Goal: Task Accomplishment & Management: Complete application form

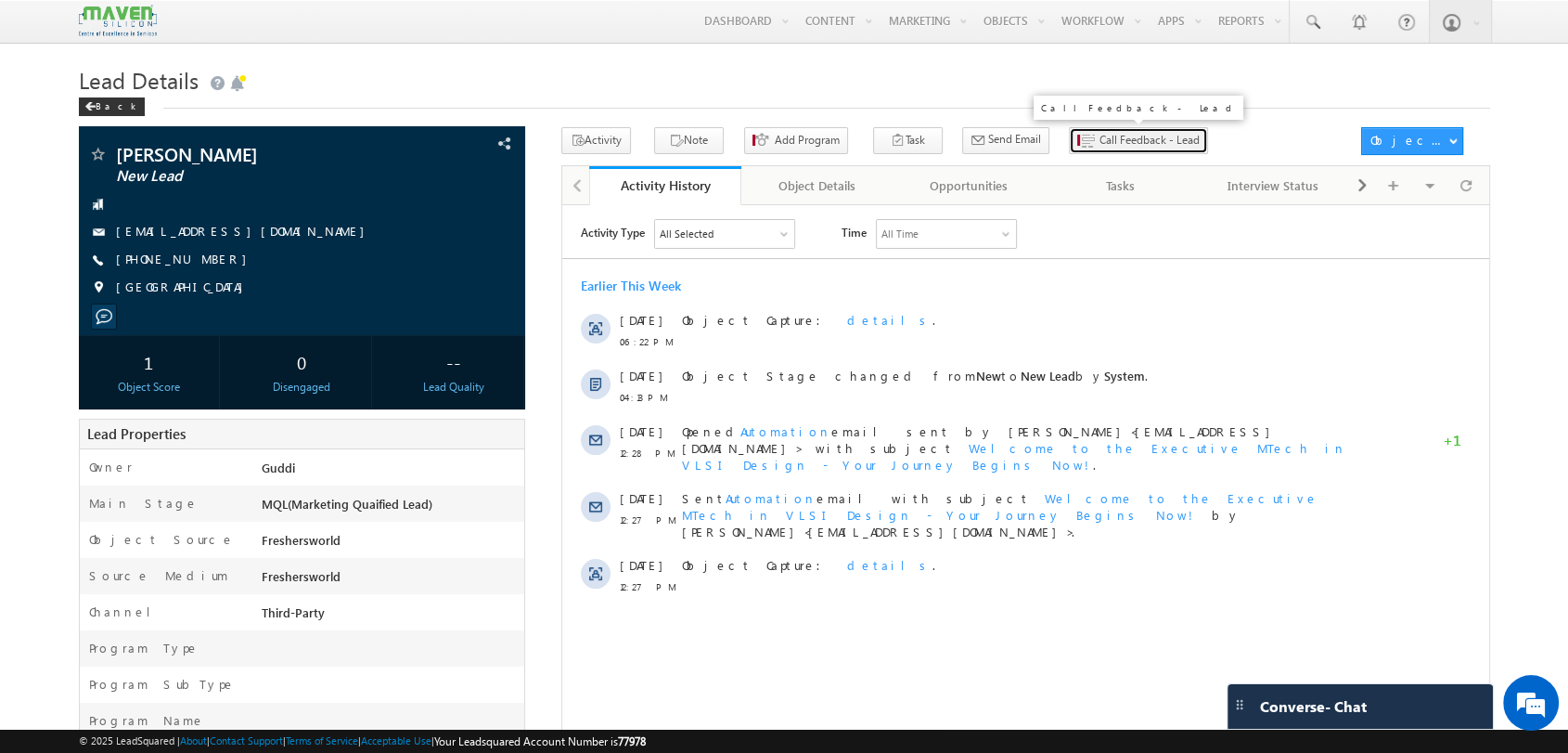
click at [1102, 145] on span "Call Feedback - Lead" at bounding box center [1149, 140] width 100 height 17
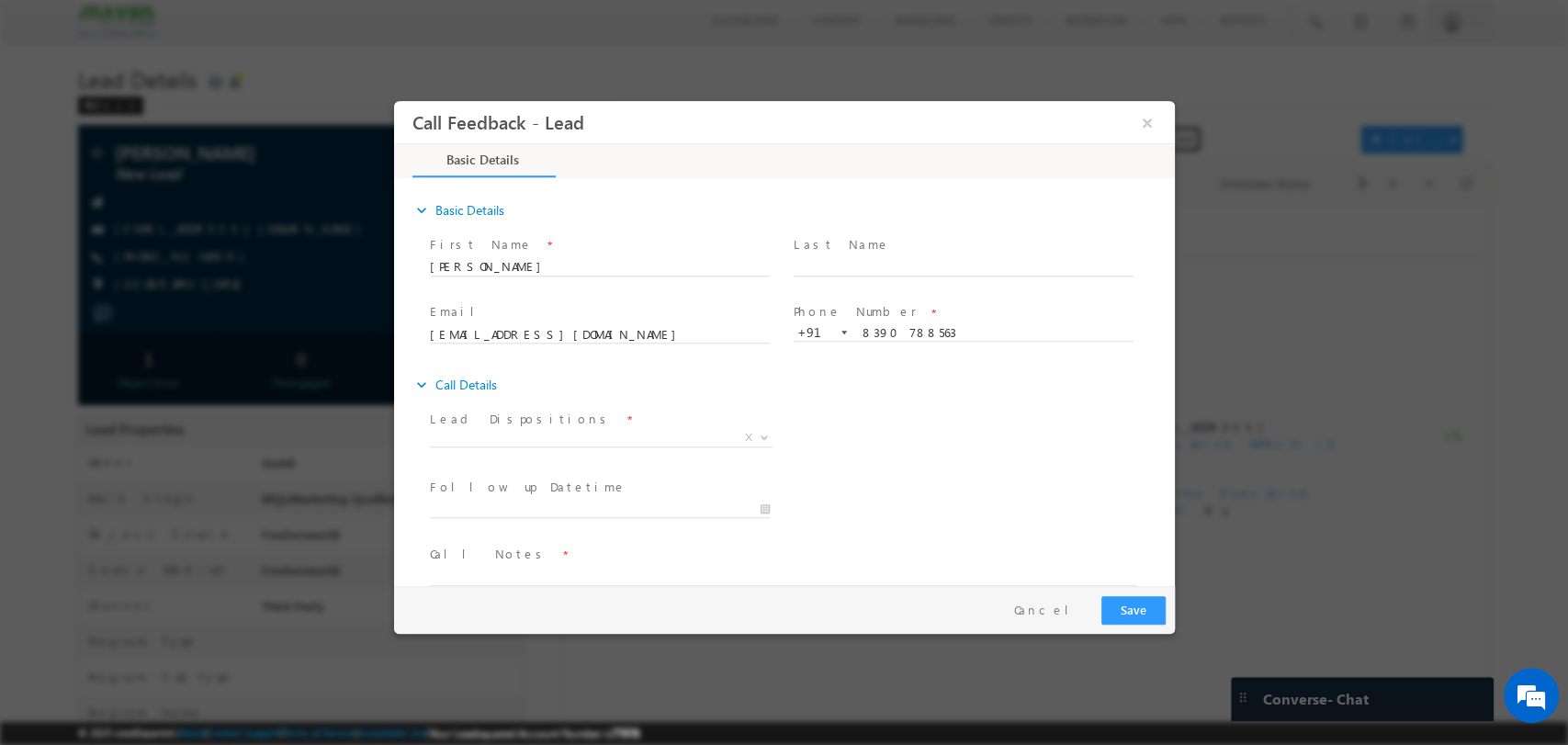
scroll to position [29, 0]
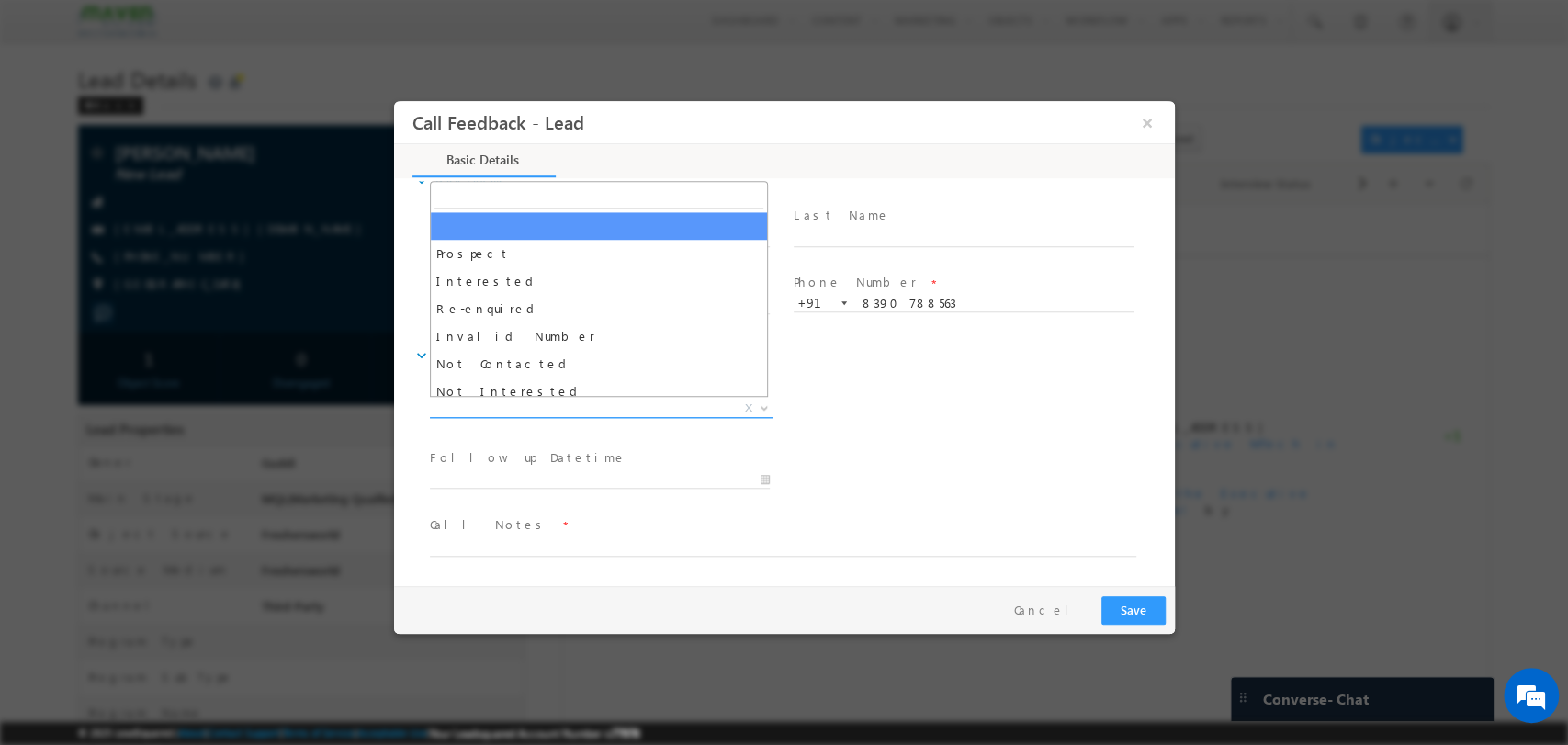
click at [519, 399] on span "X" at bounding box center [599, 407] width 343 height 18
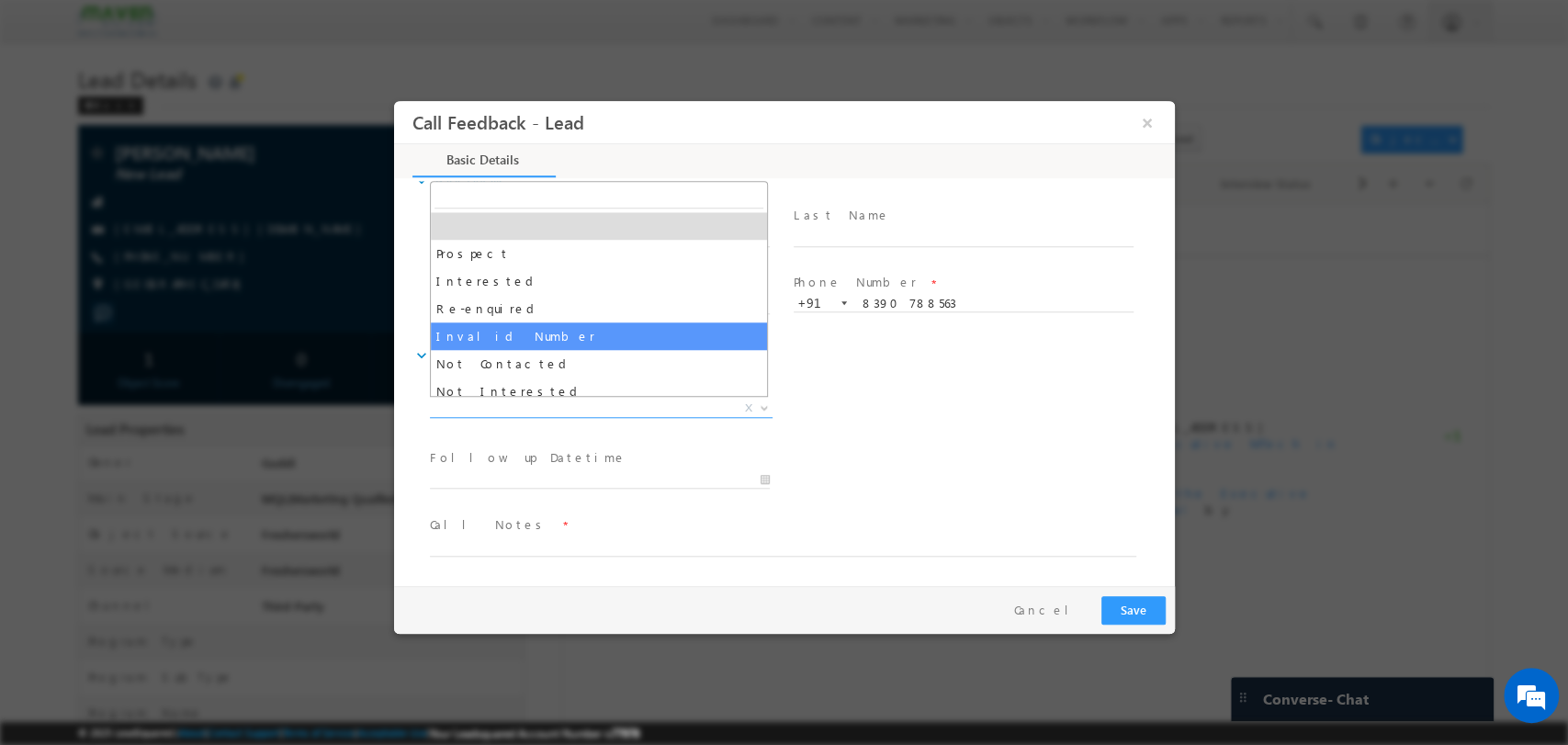
click at [1037, 399] on div "Lead Dispositions * Prospect Interested Re-enquired Invalid Number Not Contacte…" at bounding box center [800, 410] width 749 height 68
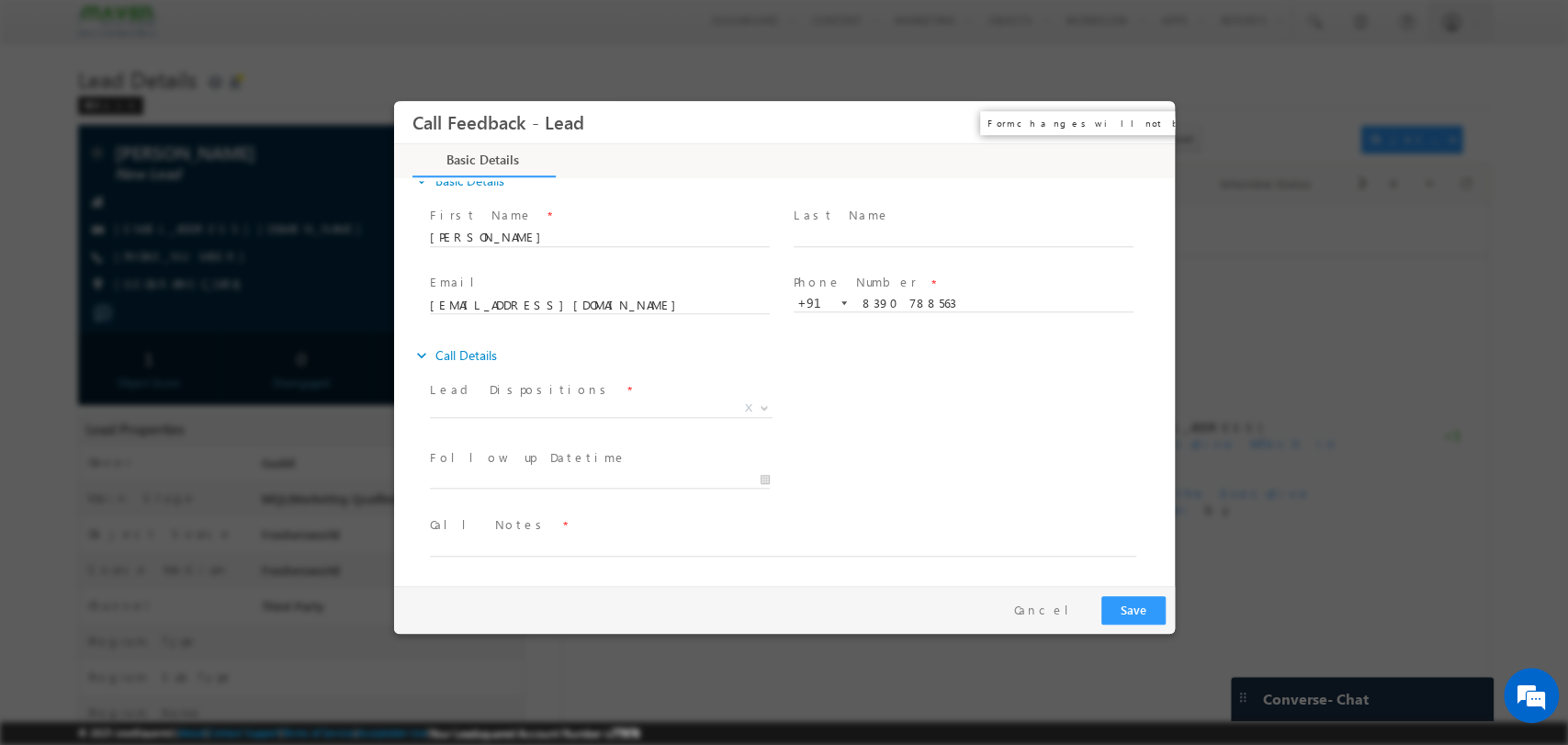
click at [1146, 118] on button "×" at bounding box center [1146, 122] width 31 height 34
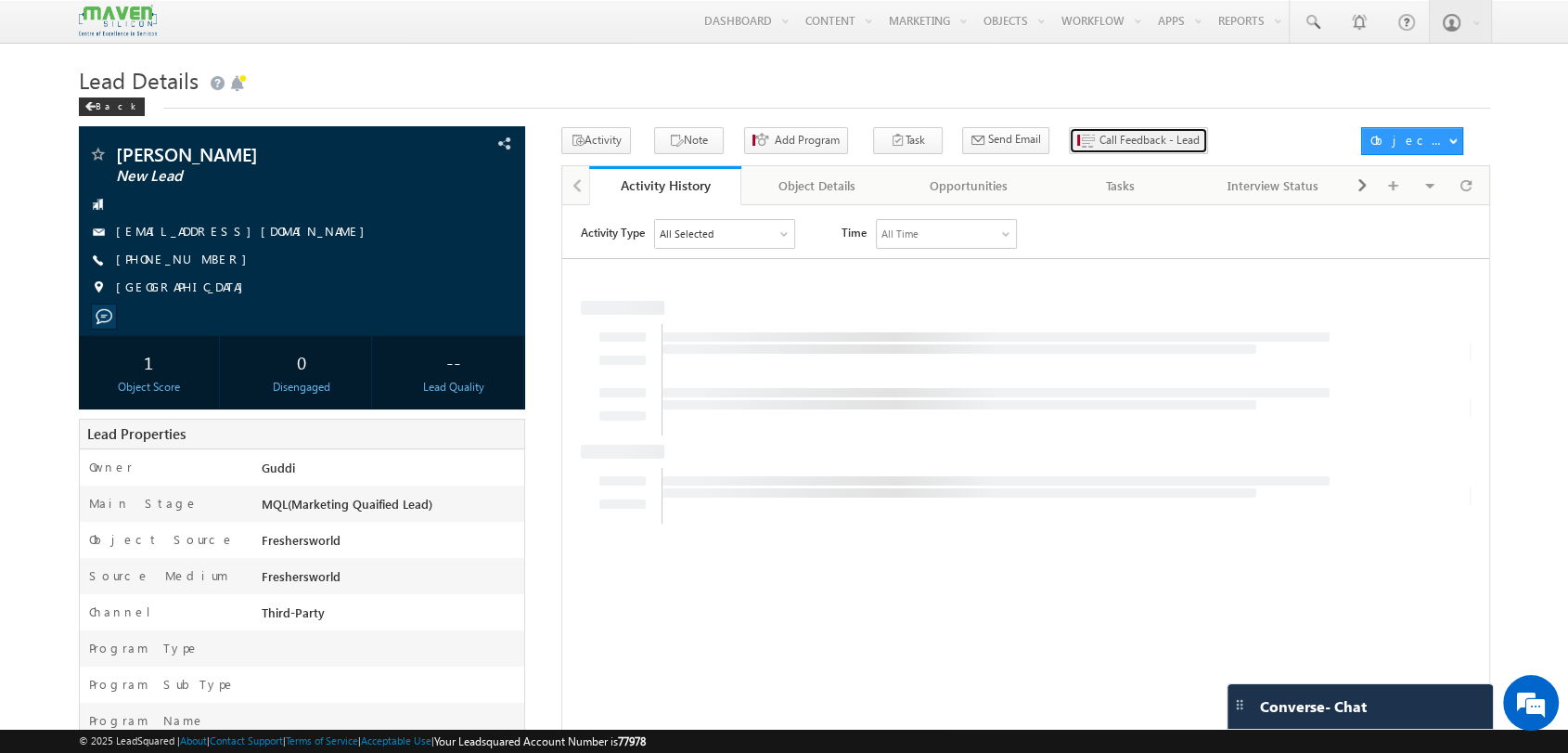
click at [1115, 147] on span "Call Feedback - Lead" at bounding box center [1149, 140] width 100 height 17
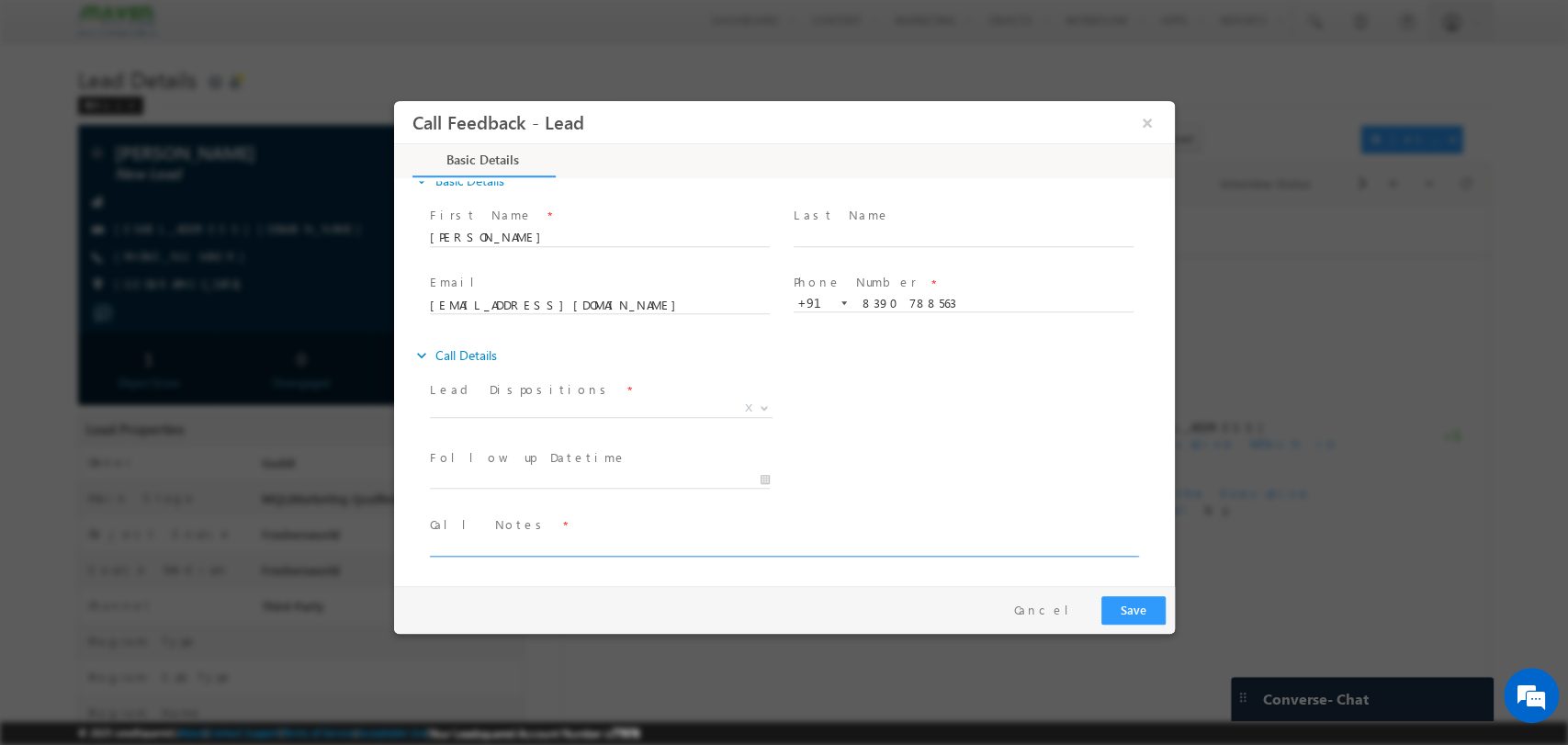
click at [633, 542] on textarea at bounding box center [782, 545] width 706 height 21
click at [665, 403] on span "X" at bounding box center [599, 407] width 343 height 18
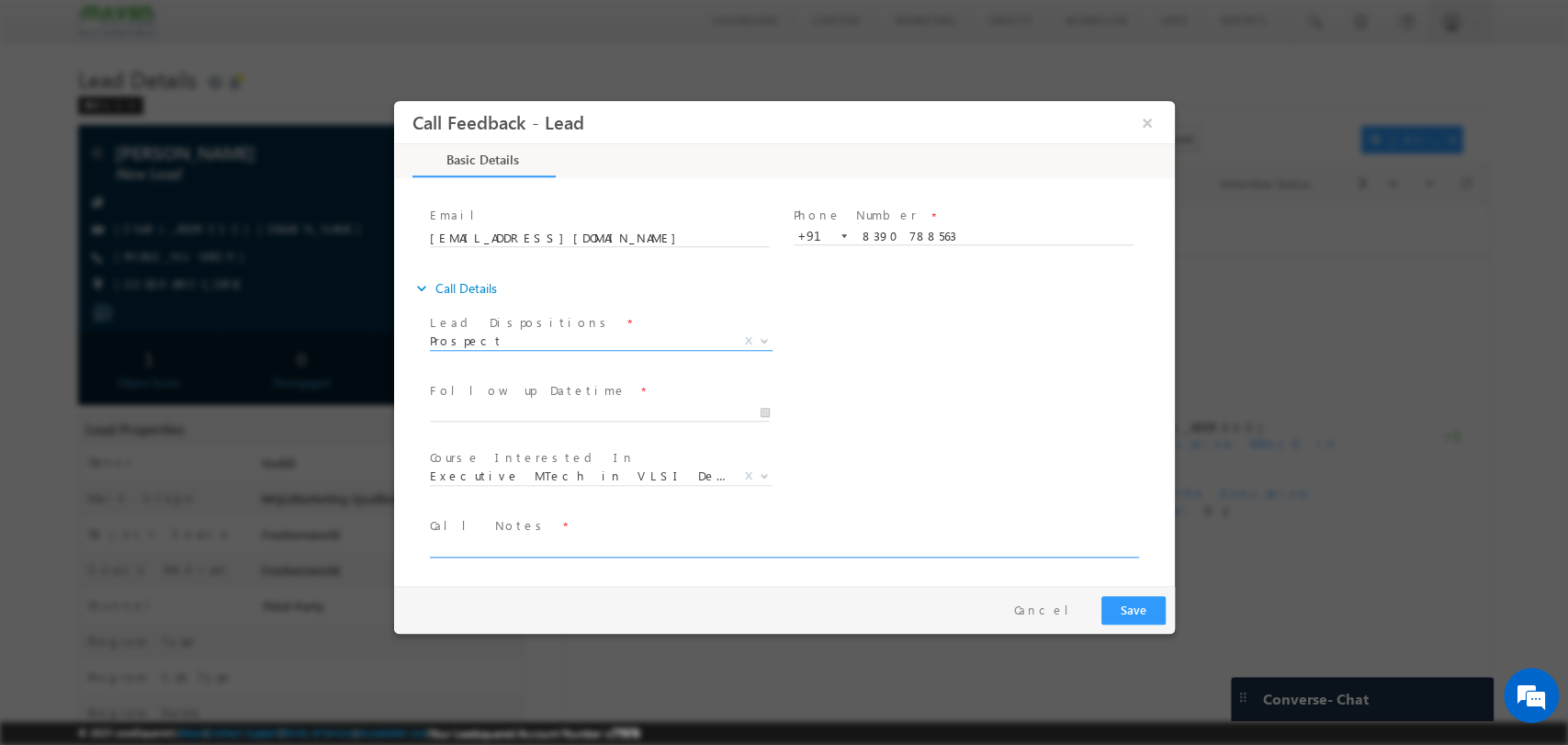
click at [587, 539] on textarea at bounding box center [782, 546] width 706 height 21
click at [557, 334] on span "Prospect" at bounding box center [578, 340] width 298 height 17
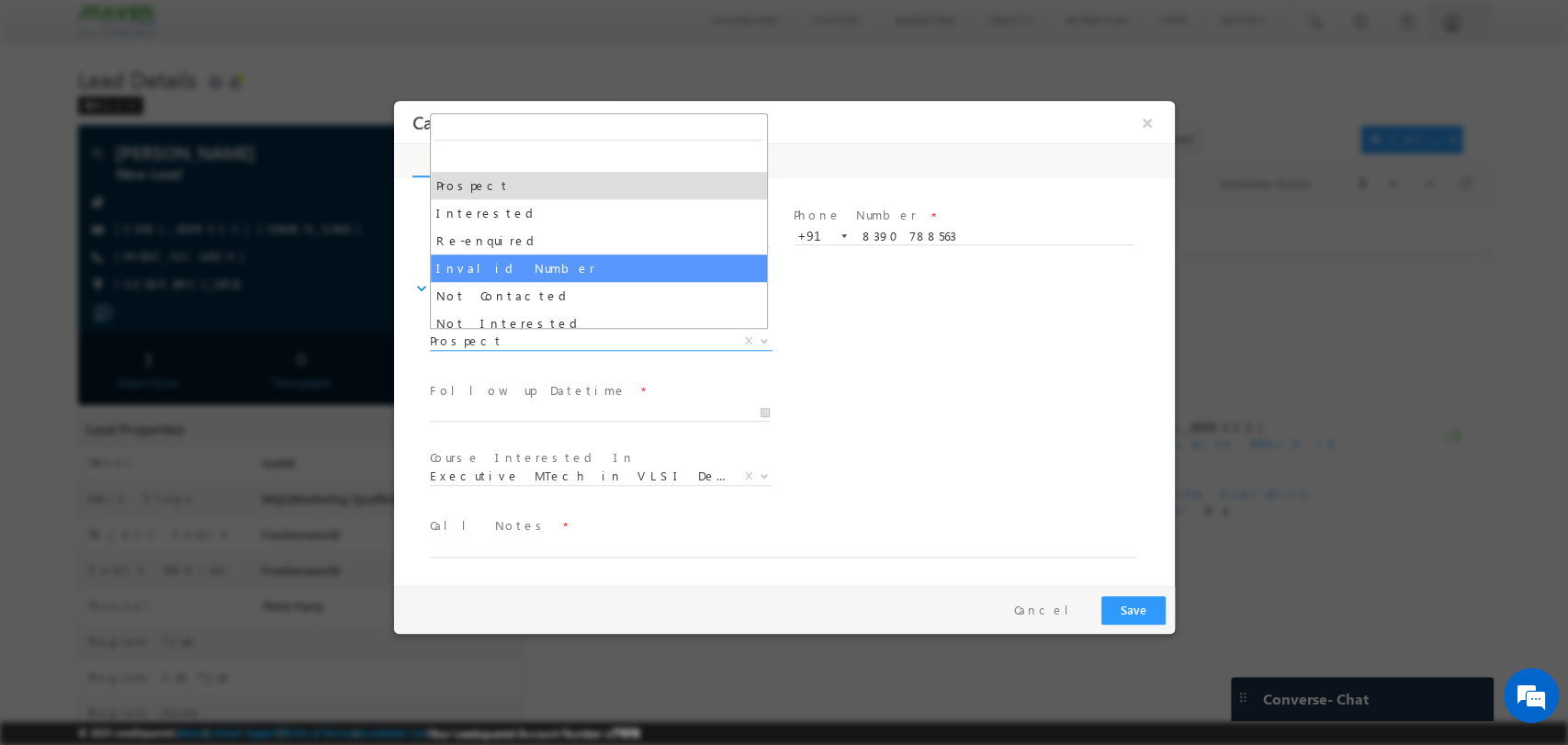
select select "Invalid Number"
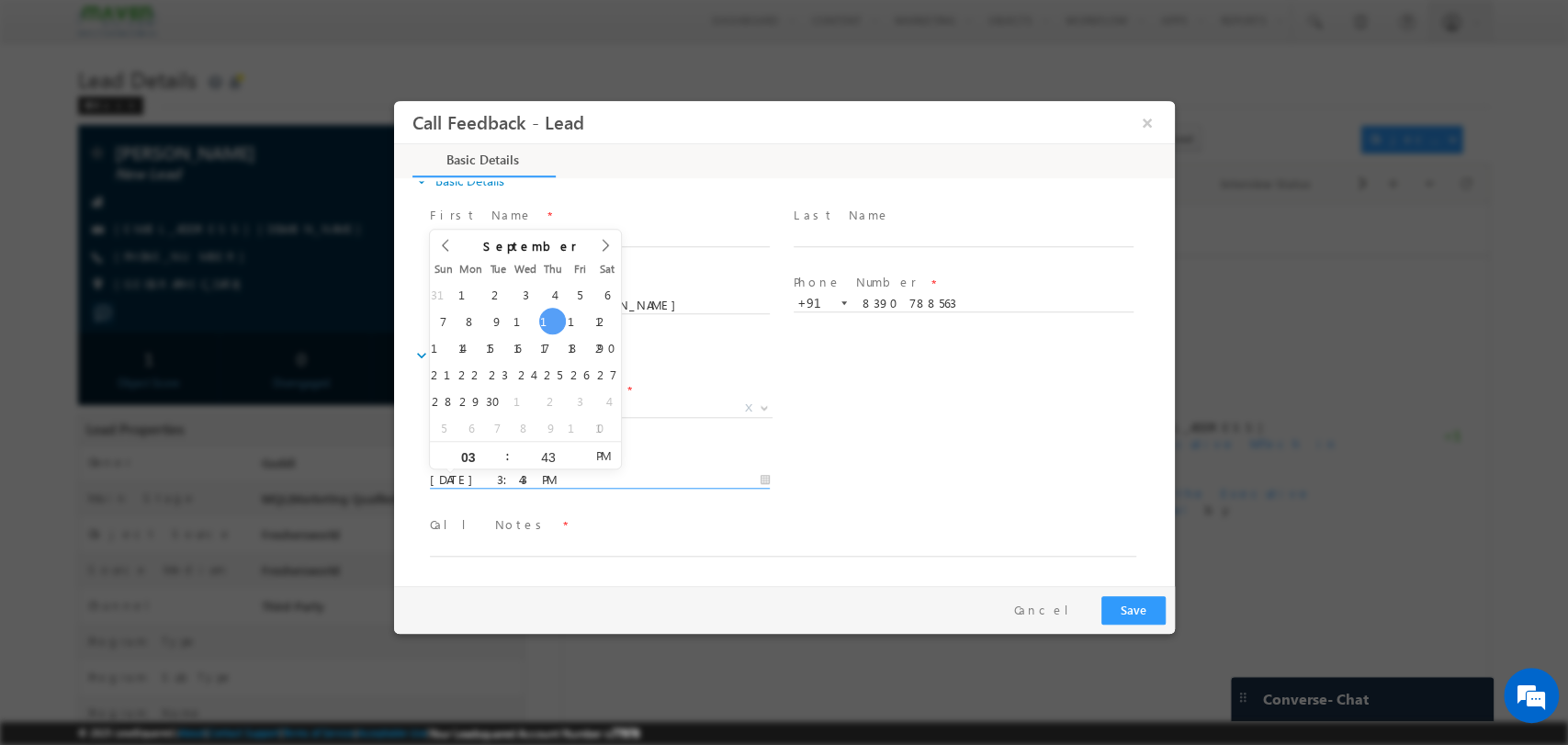
click at [554, 477] on input "09/11/2025 3:43 PM" at bounding box center [599, 479] width 340 height 18
type input "09/19/2025 3:43 PM"
click at [521, 553] on textarea at bounding box center [782, 545] width 706 height 21
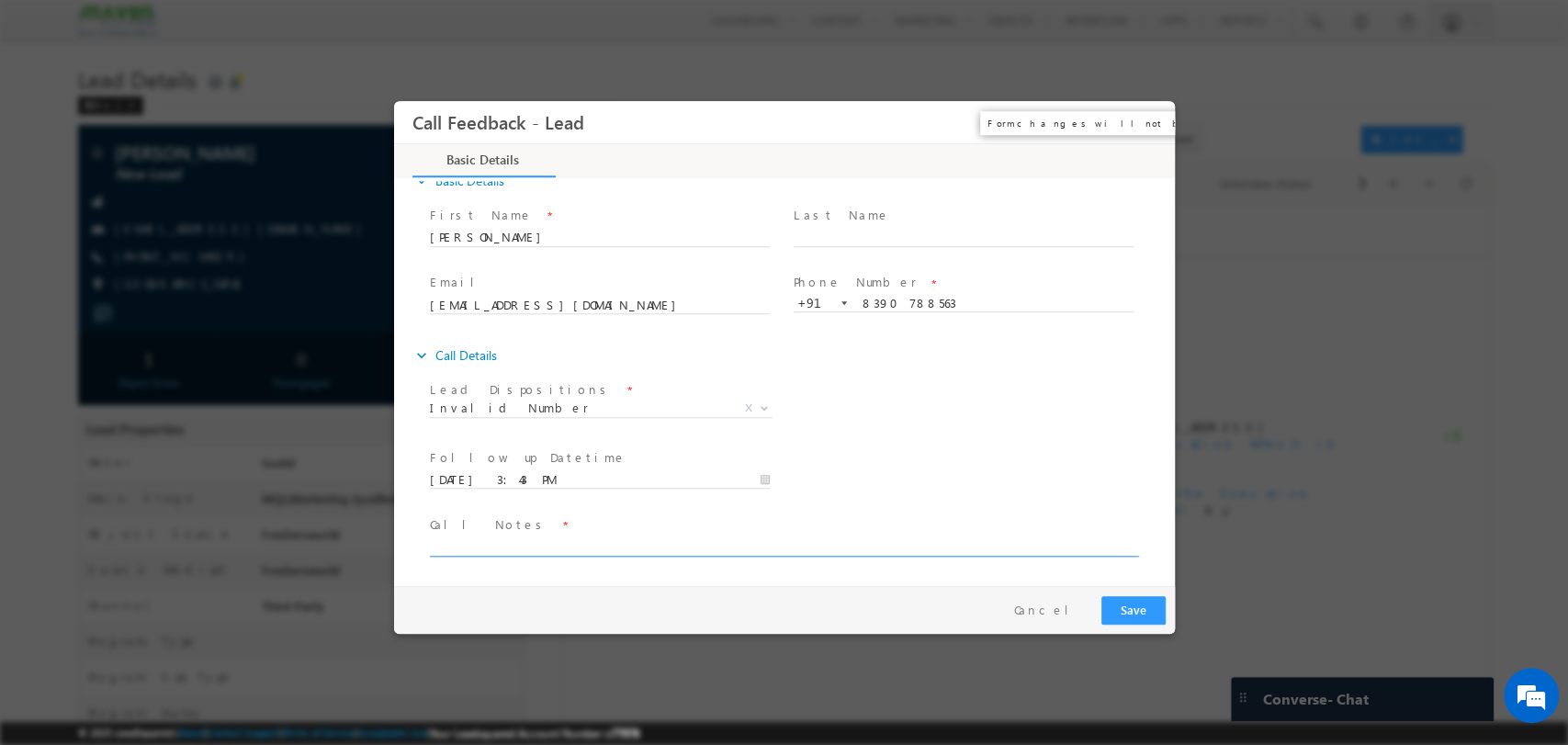
click at [1129, 124] on span "×" at bounding box center [1128, 122] width 68 height 34
click at [1137, 122] on button "×" at bounding box center [1146, 122] width 31 height 34
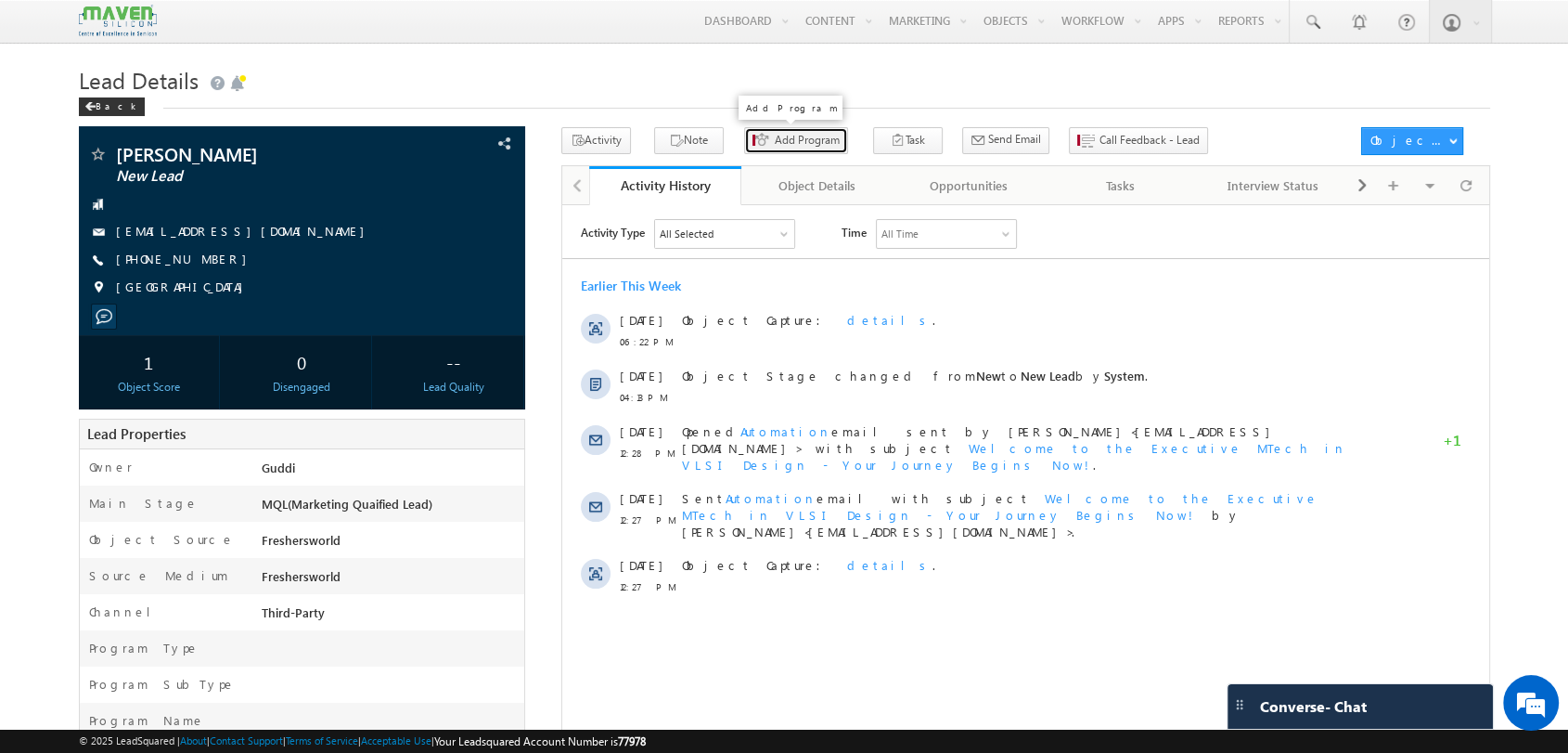
click at [775, 140] on span "Add Program" at bounding box center [808, 140] width 65 height 17
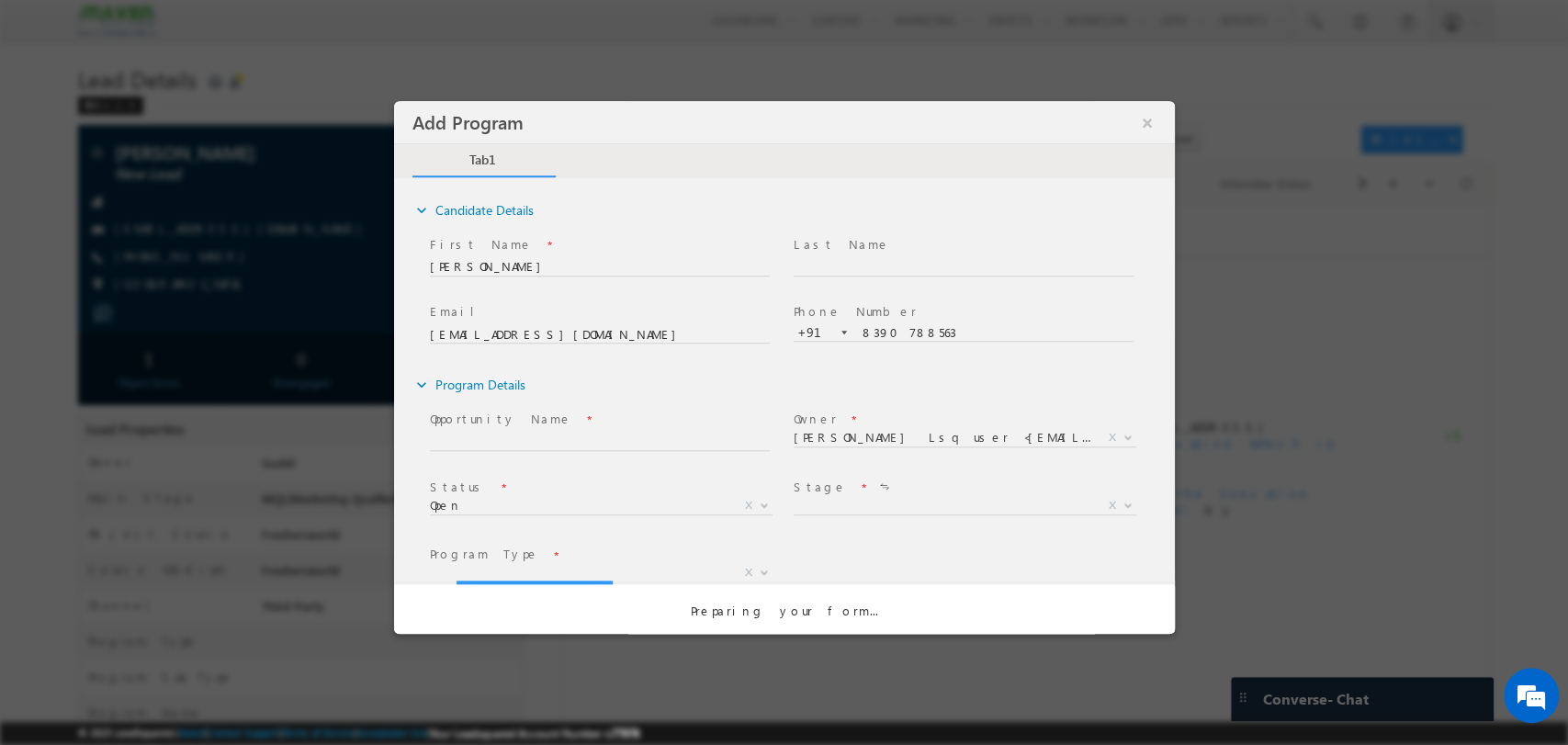
select select "Prospecting"
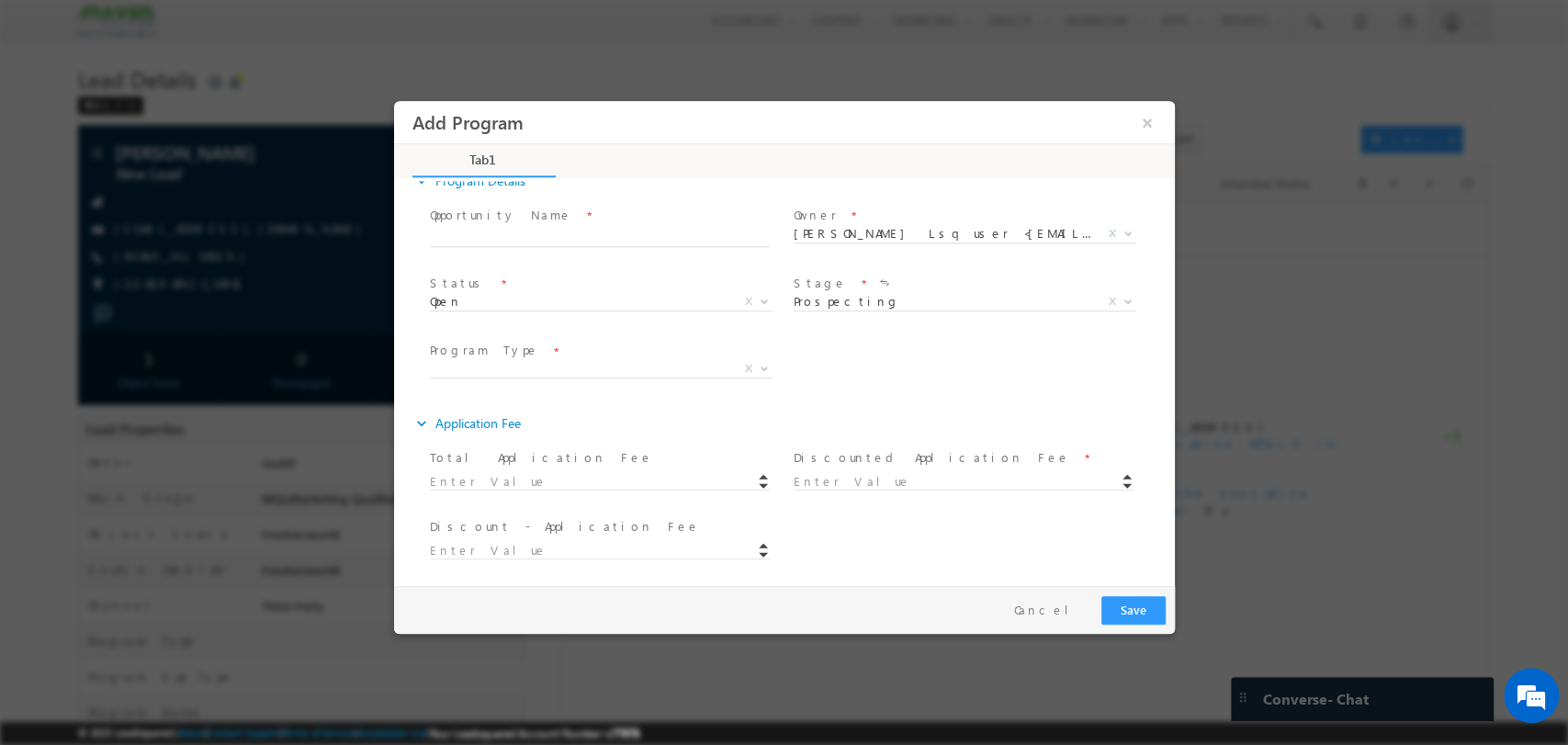
scroll to position [102, 0]
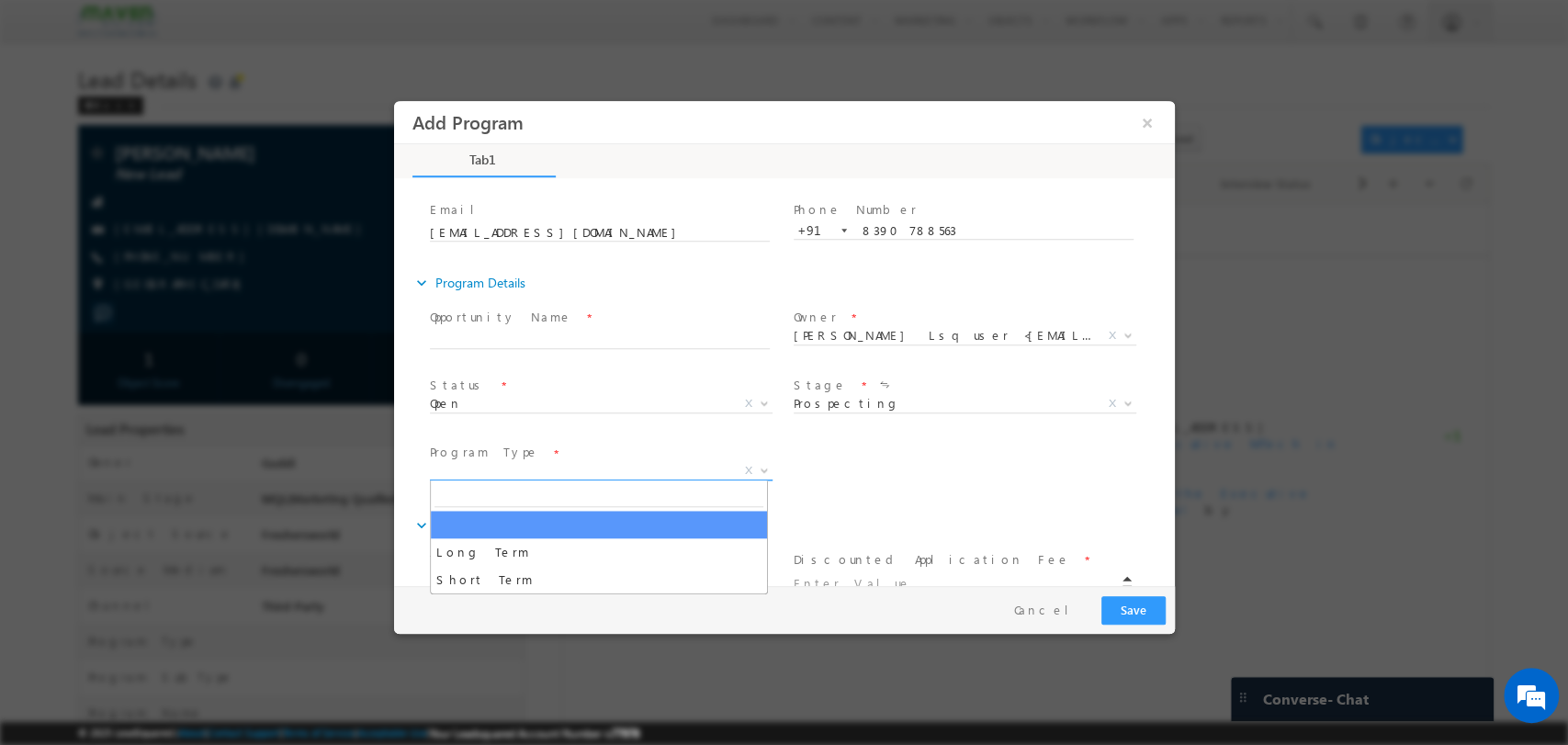
click at [654, 470] on span "X" at bounding box center [599, 469] width 343 height 18
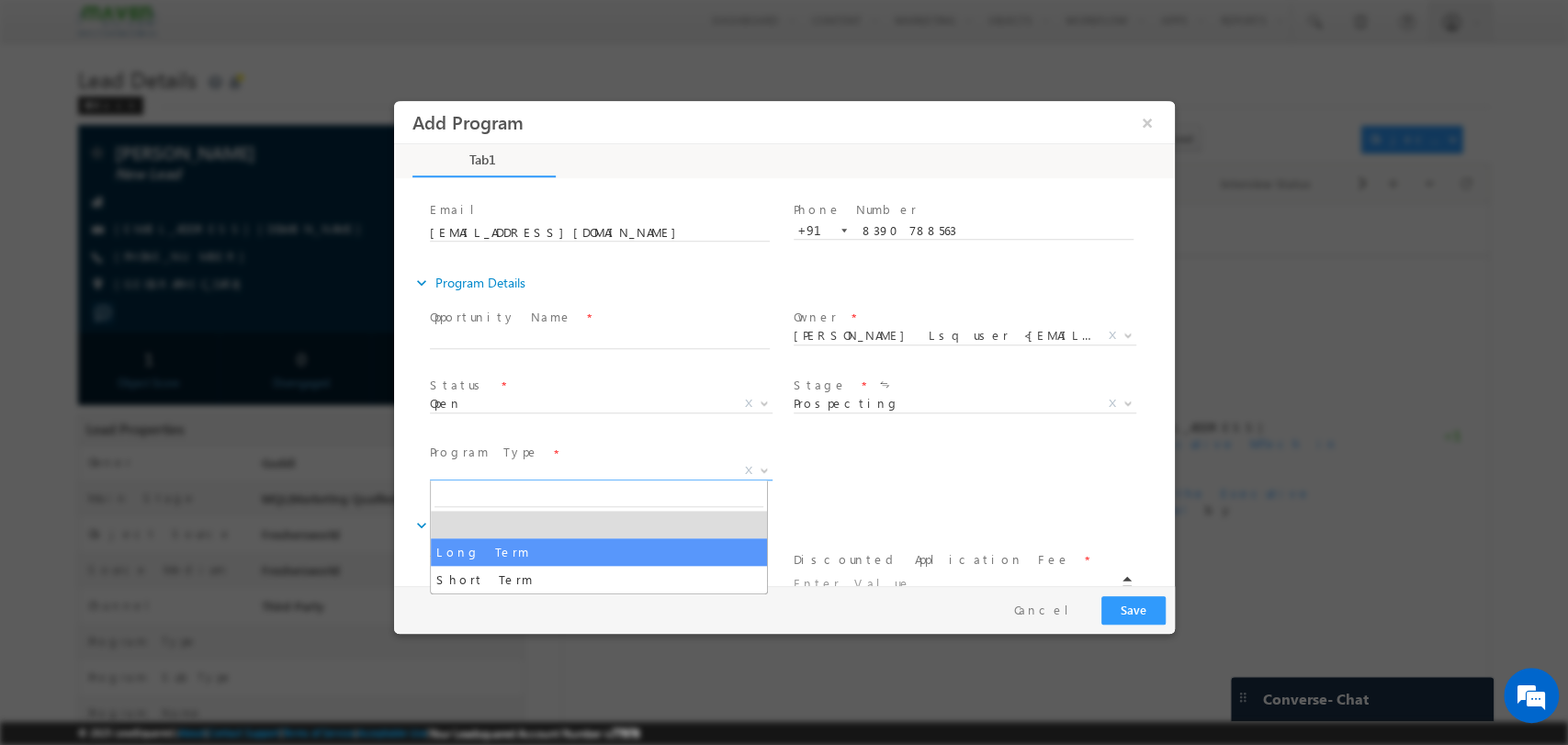
select select "Long Term"
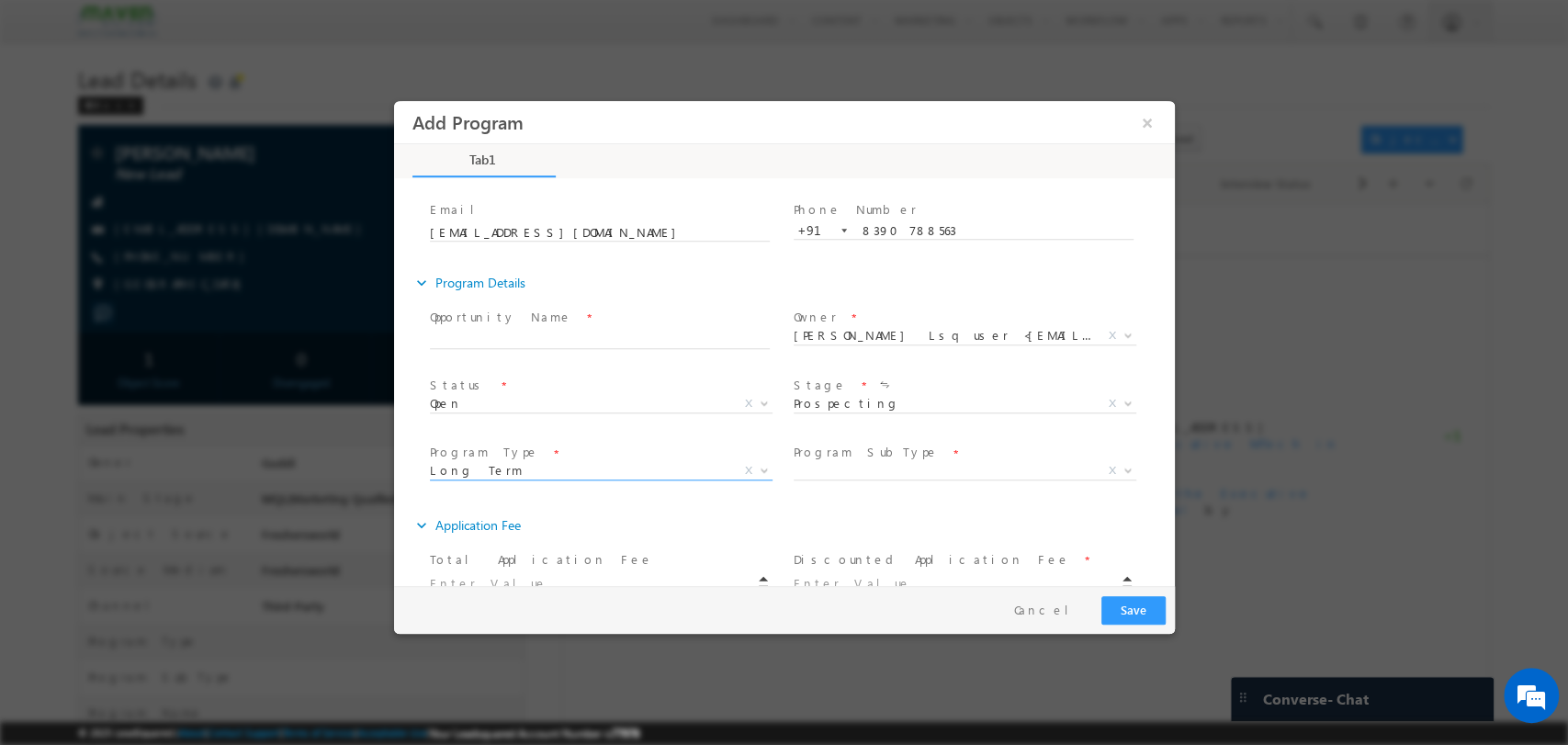
click at [916, 477] on span "X" at bounding box center [964, 469] width 343 height 18
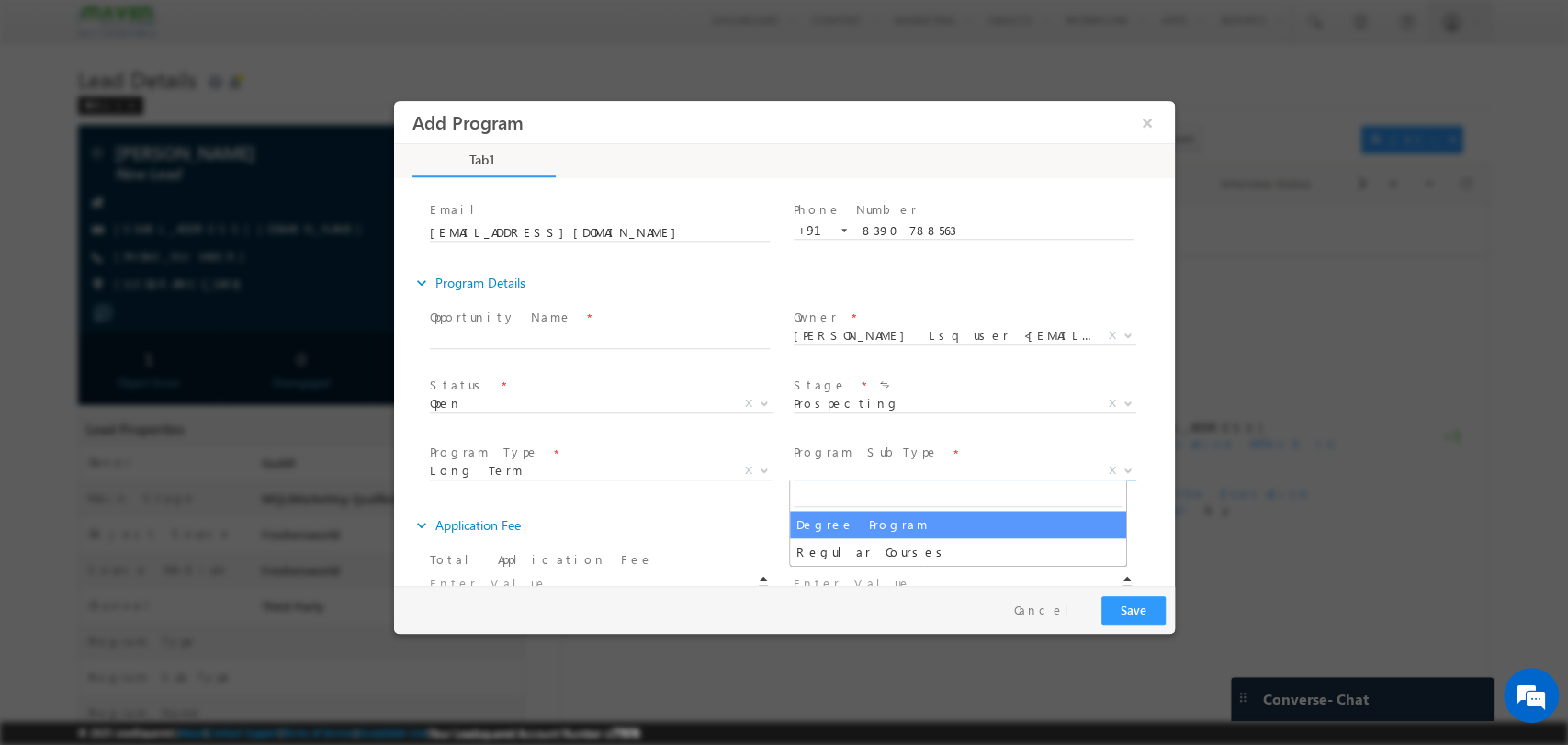
select select "Degree Program"
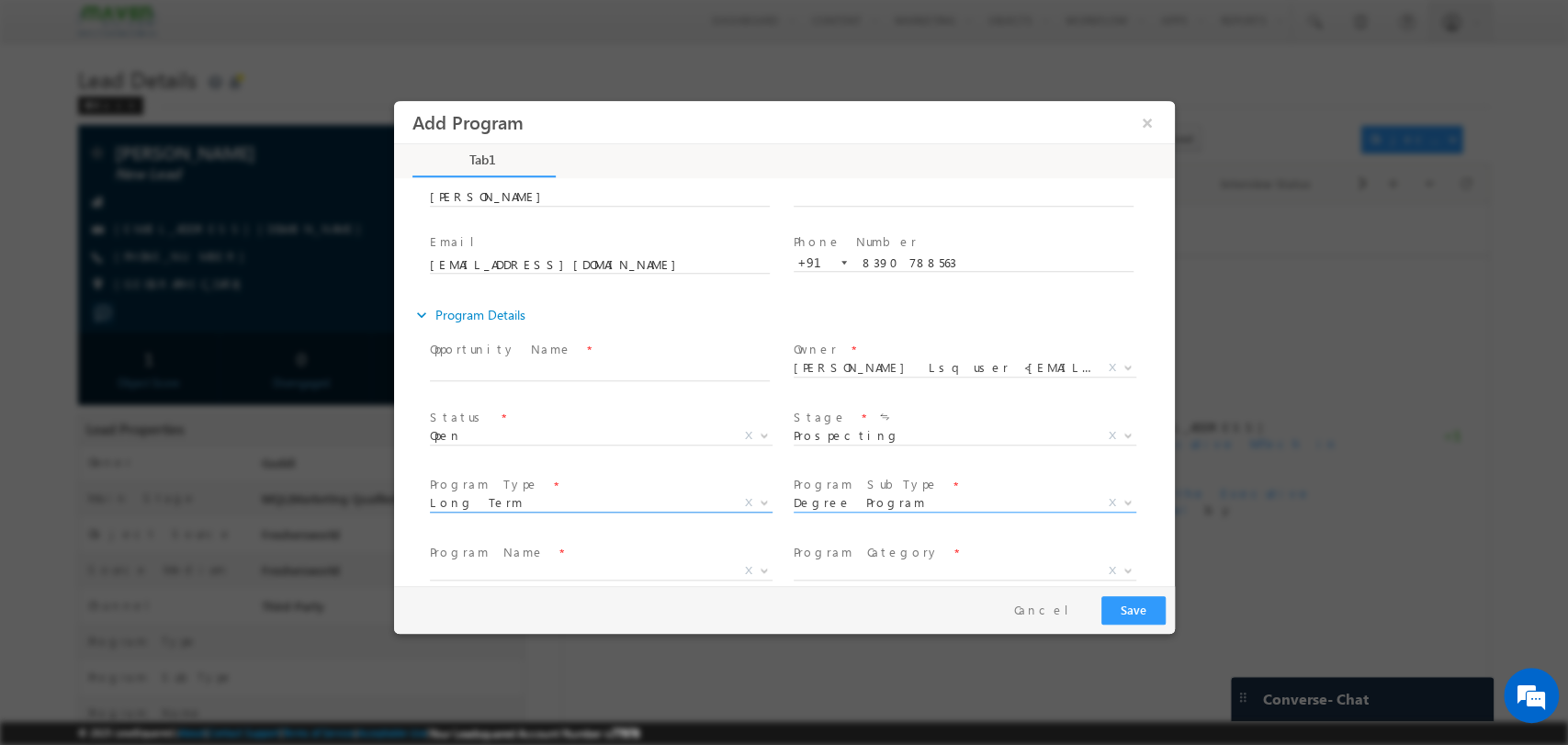
scroll to position [172, 0]
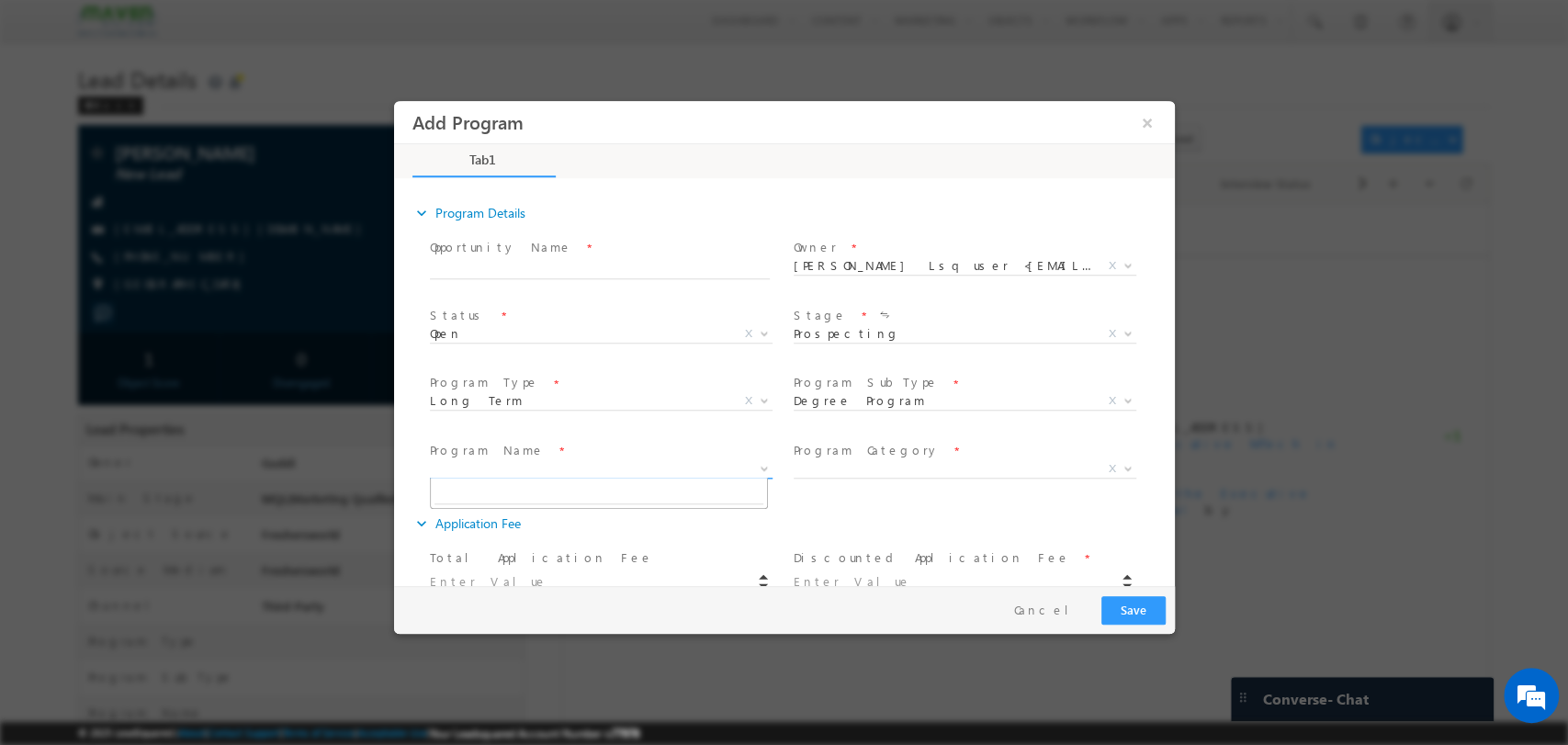
click at [633, 474] on span "X" at bounding box center [599, 468] width 343 height 18
select select "Executive M.Tech in VLSI Design"
click at [966, 466] on span "X" at bounding box center [964, 468] width 343 height 18
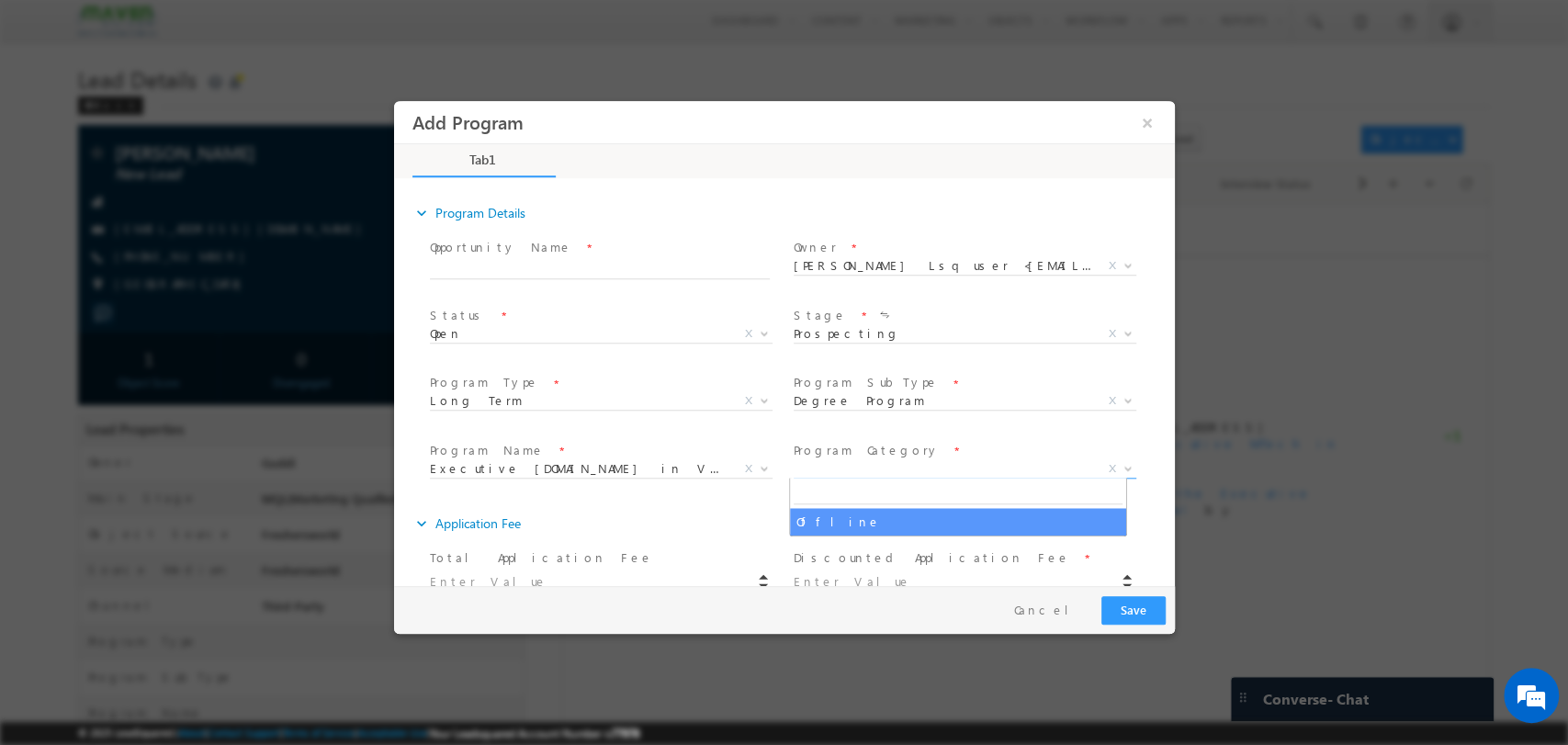
type input "Jui Pawar - Long Term - Degree Program - Offline - Executive M.Tech in VLSI Des…"
type input "1180"
select select "Offline"
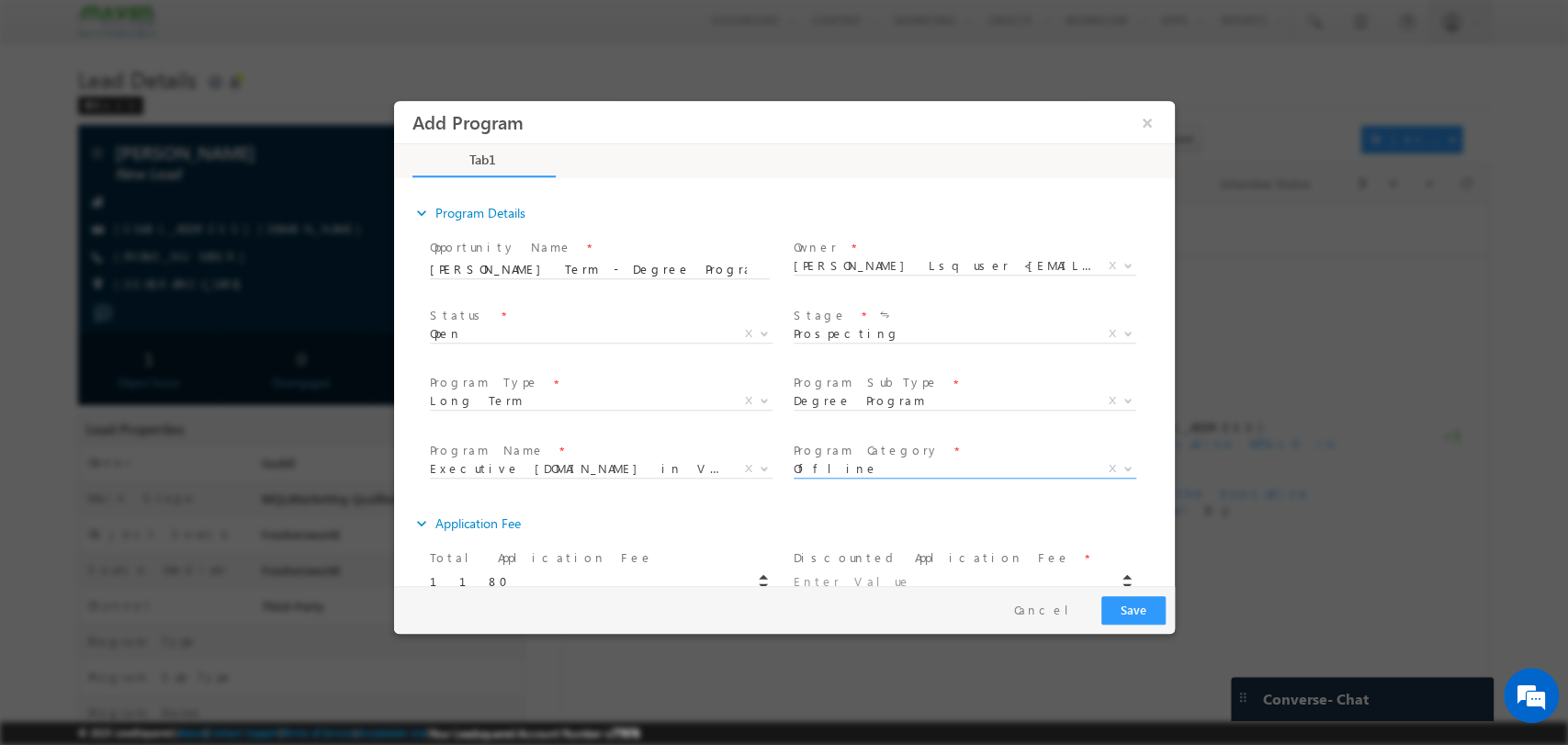
scroll to position [274, 0]
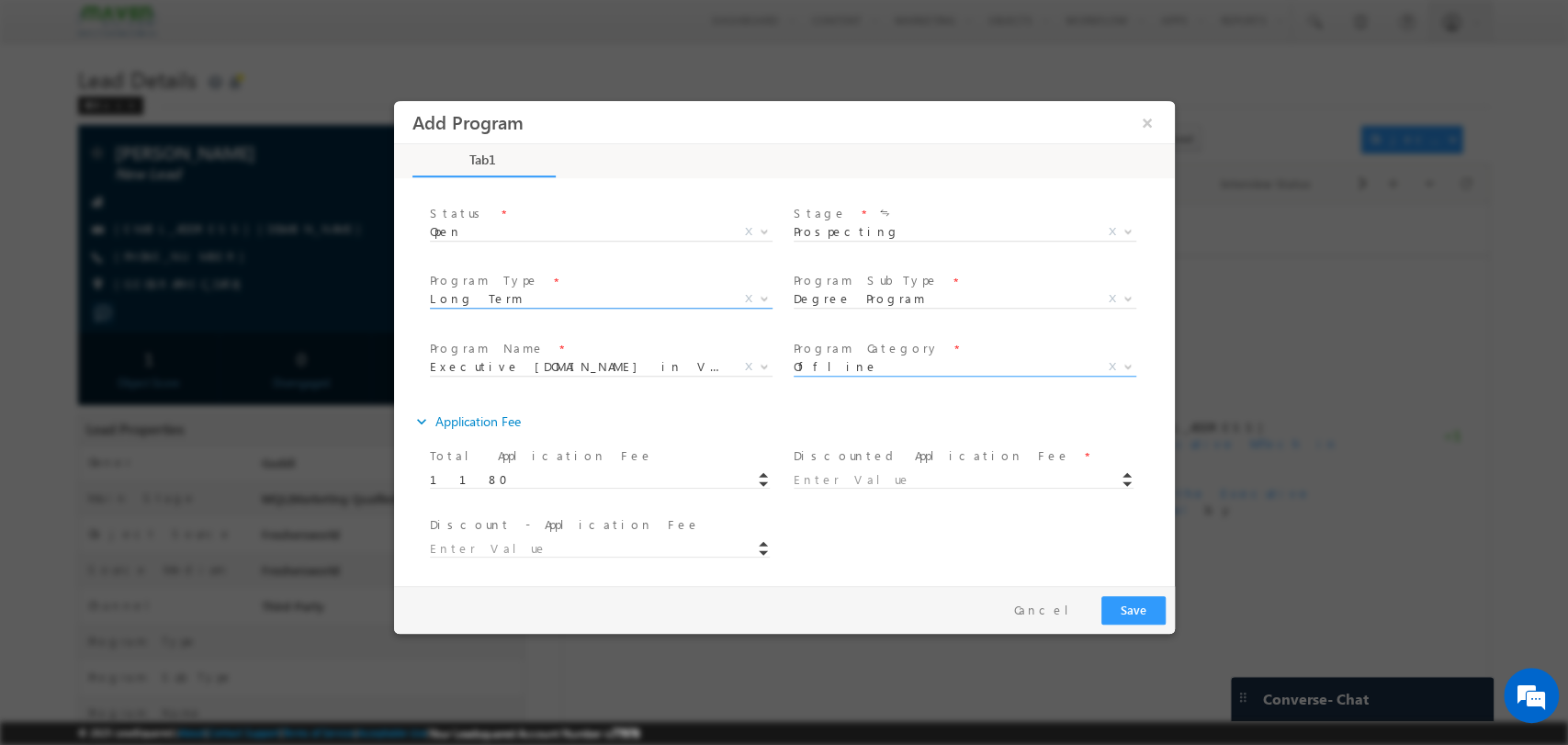
click at [666, 298] on span "Long Term" at bounding box center [578, 298] width 298 height 17
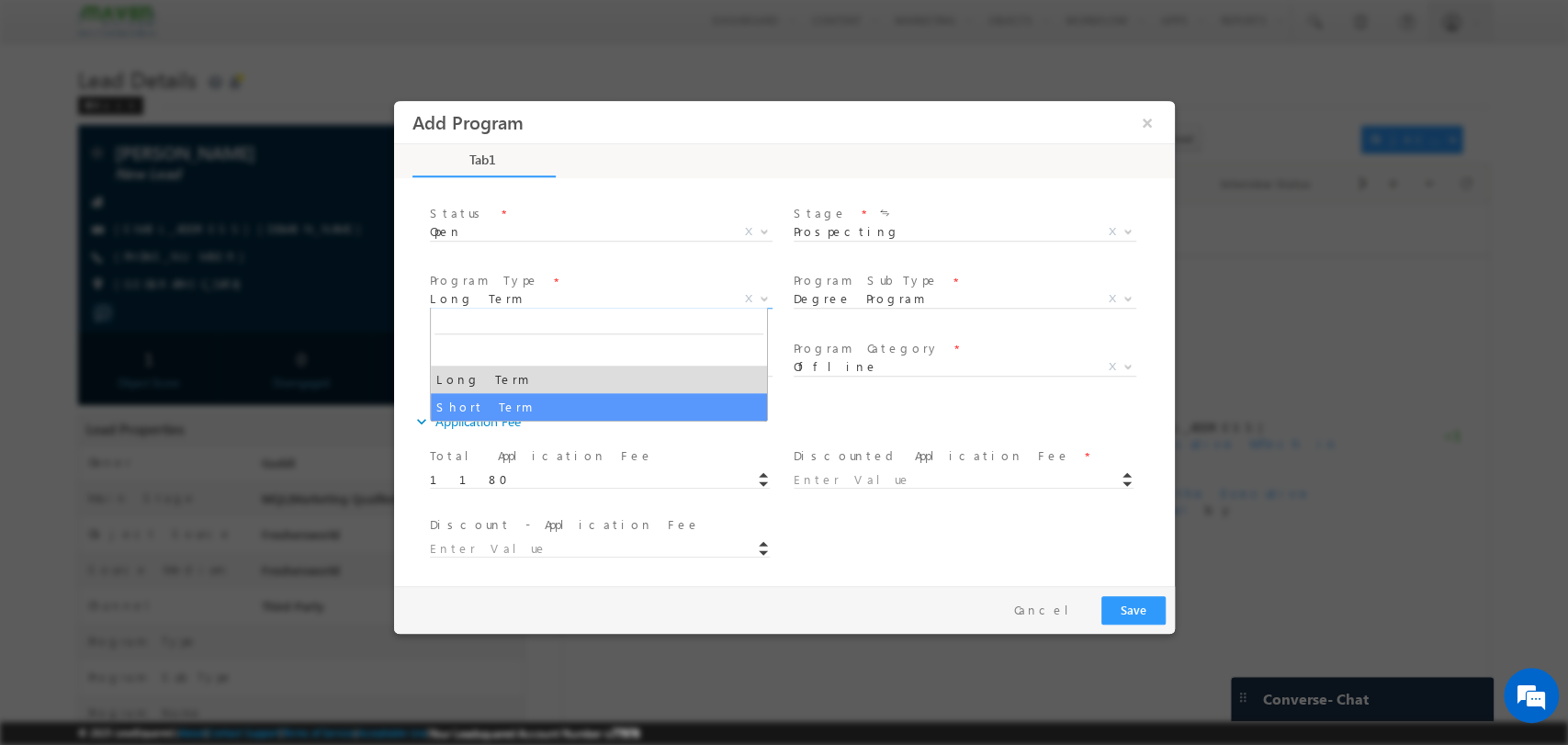
type input "Jui Pawar - Short Term - - -"
select select "Short Term"
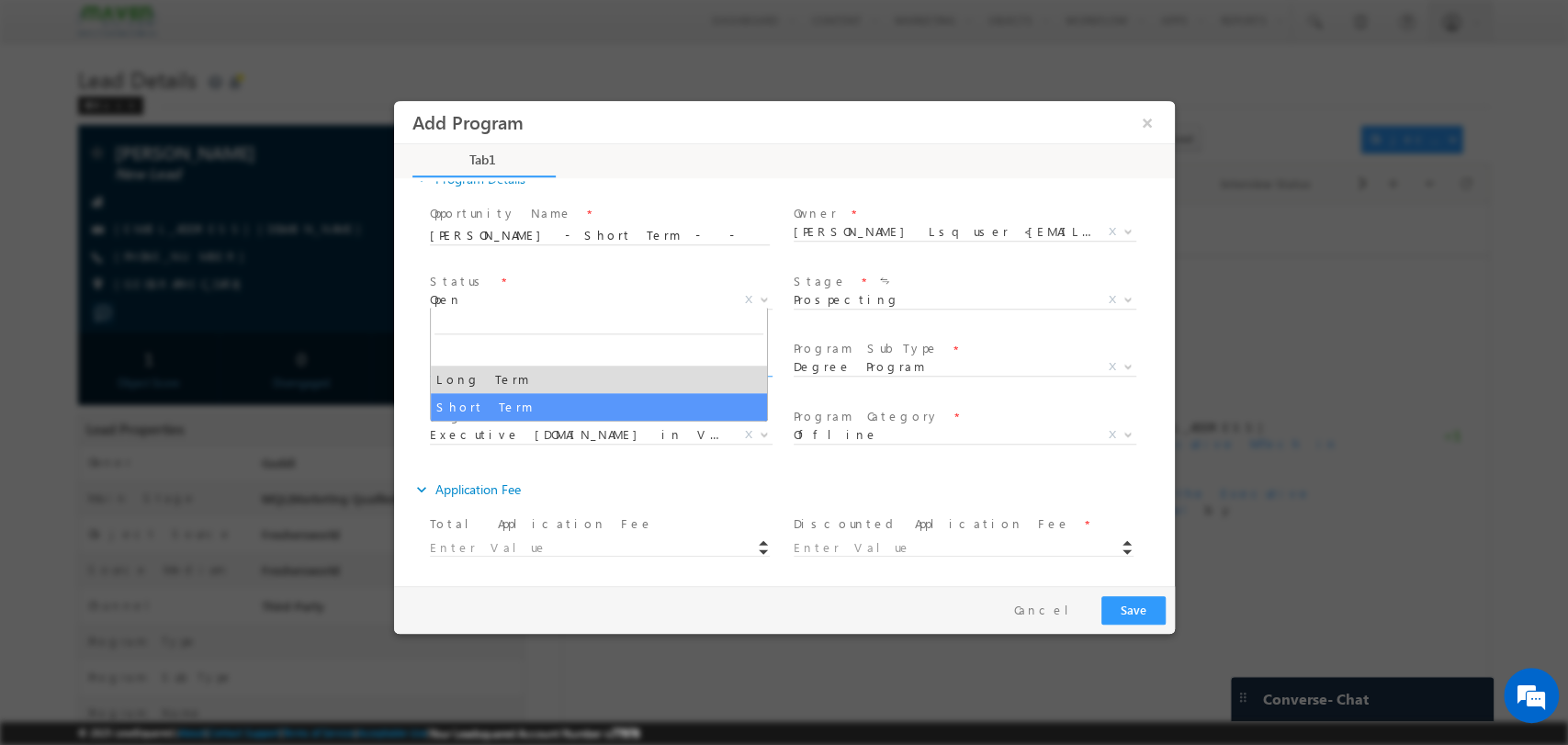
select select
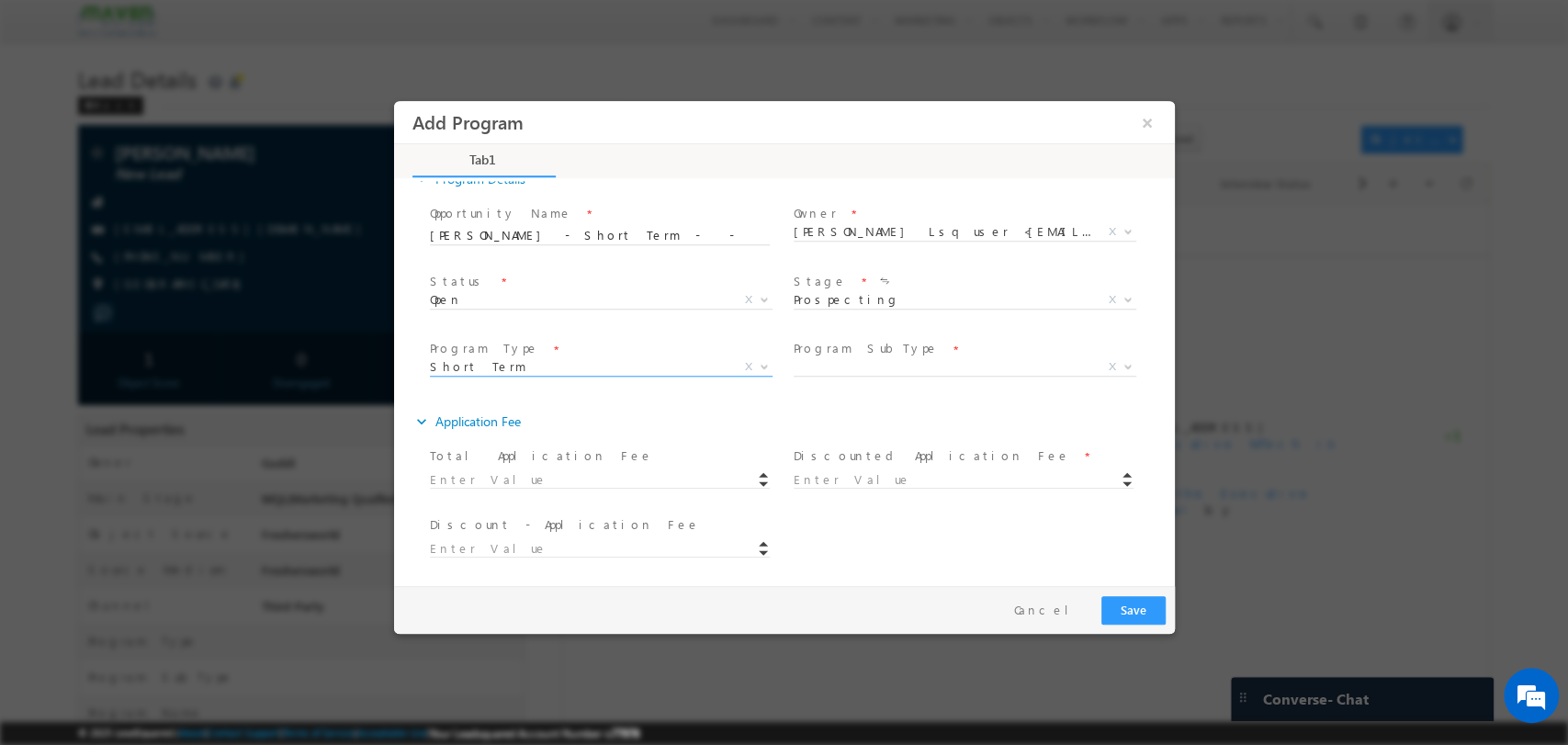
click at [620, 302] on span "Open Won Lost Open X" at bounding box center [607, 301] width 357 height 22
click at [604, 309] on span "Open Won Lost Open X" at bounding box center [607, 301] width 357 height 22
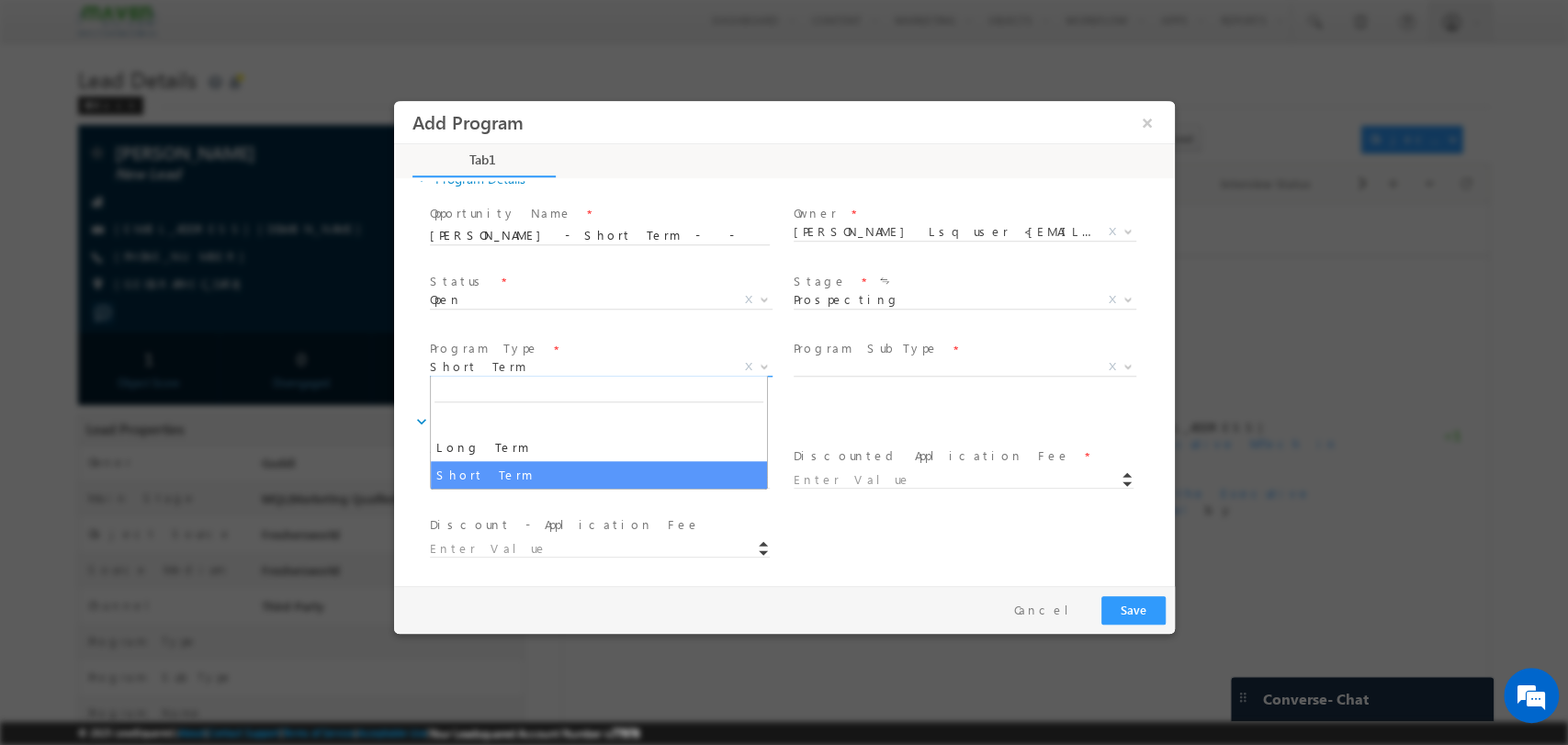
click at [641, 361] on span "Short Term" at bounding box center [578, 366] width 298 height 17
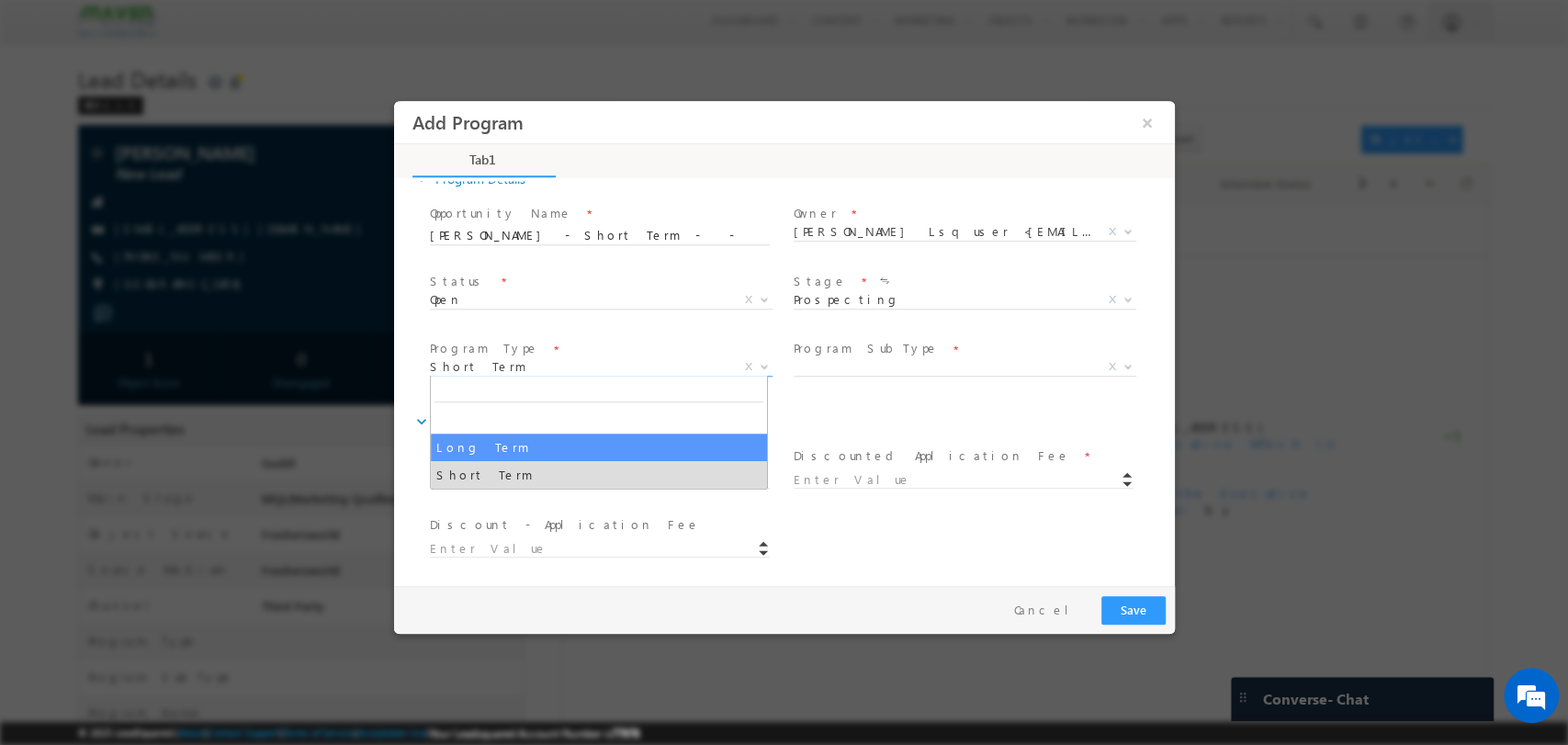
select select "Long Term"
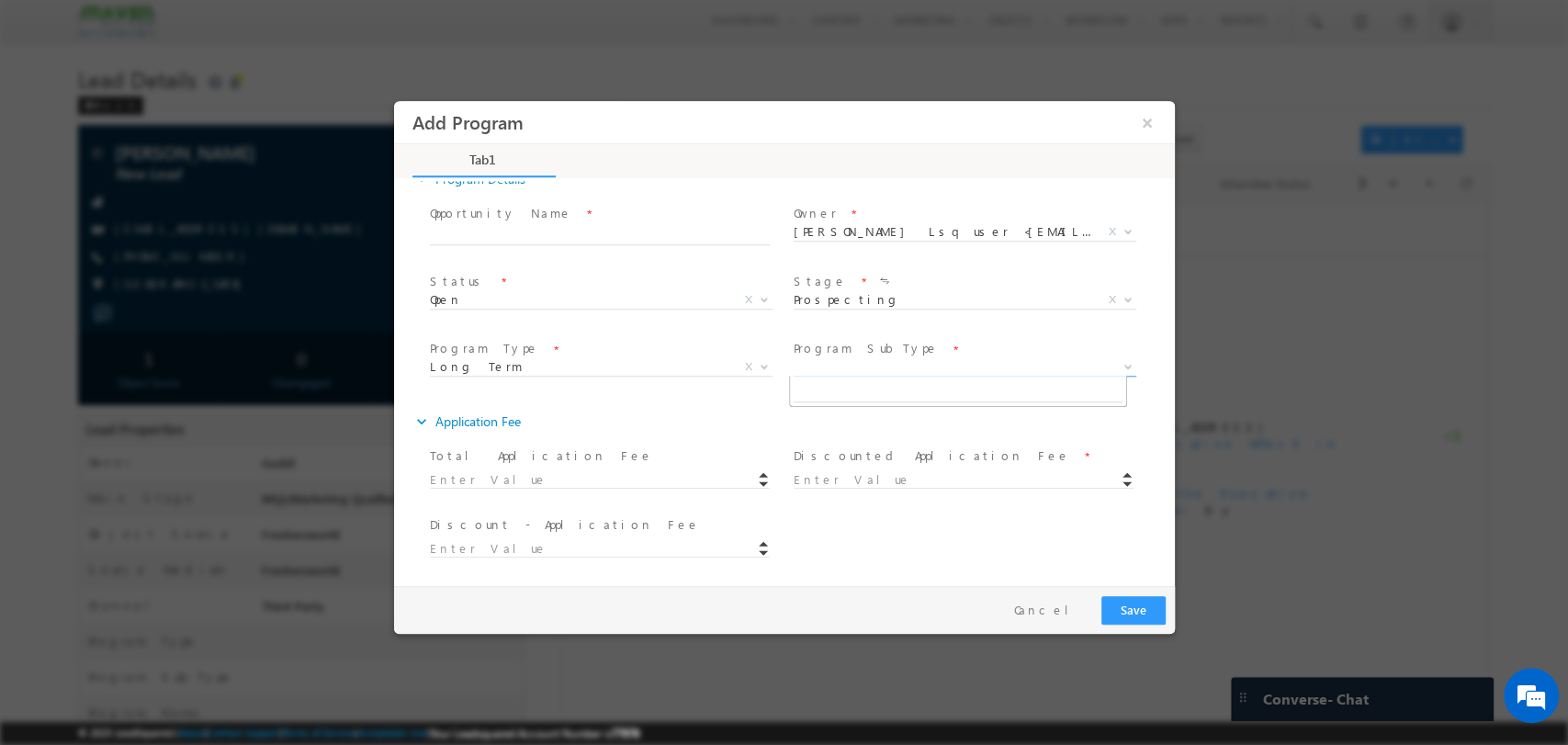
click at [925, 374] on body "Add Program ×" at bounding box center [783, 343] width 781 height 485
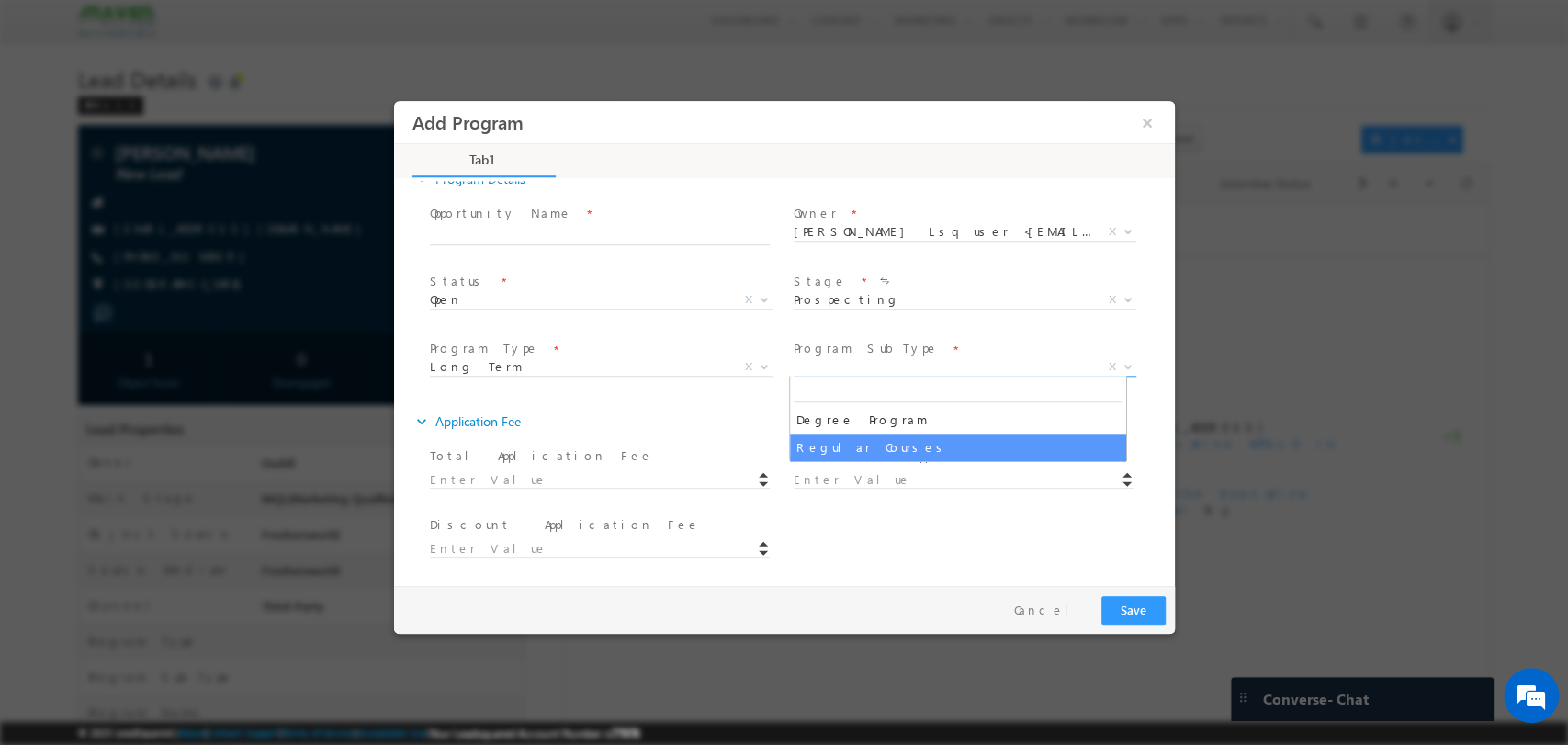
select select "Regular Courses"
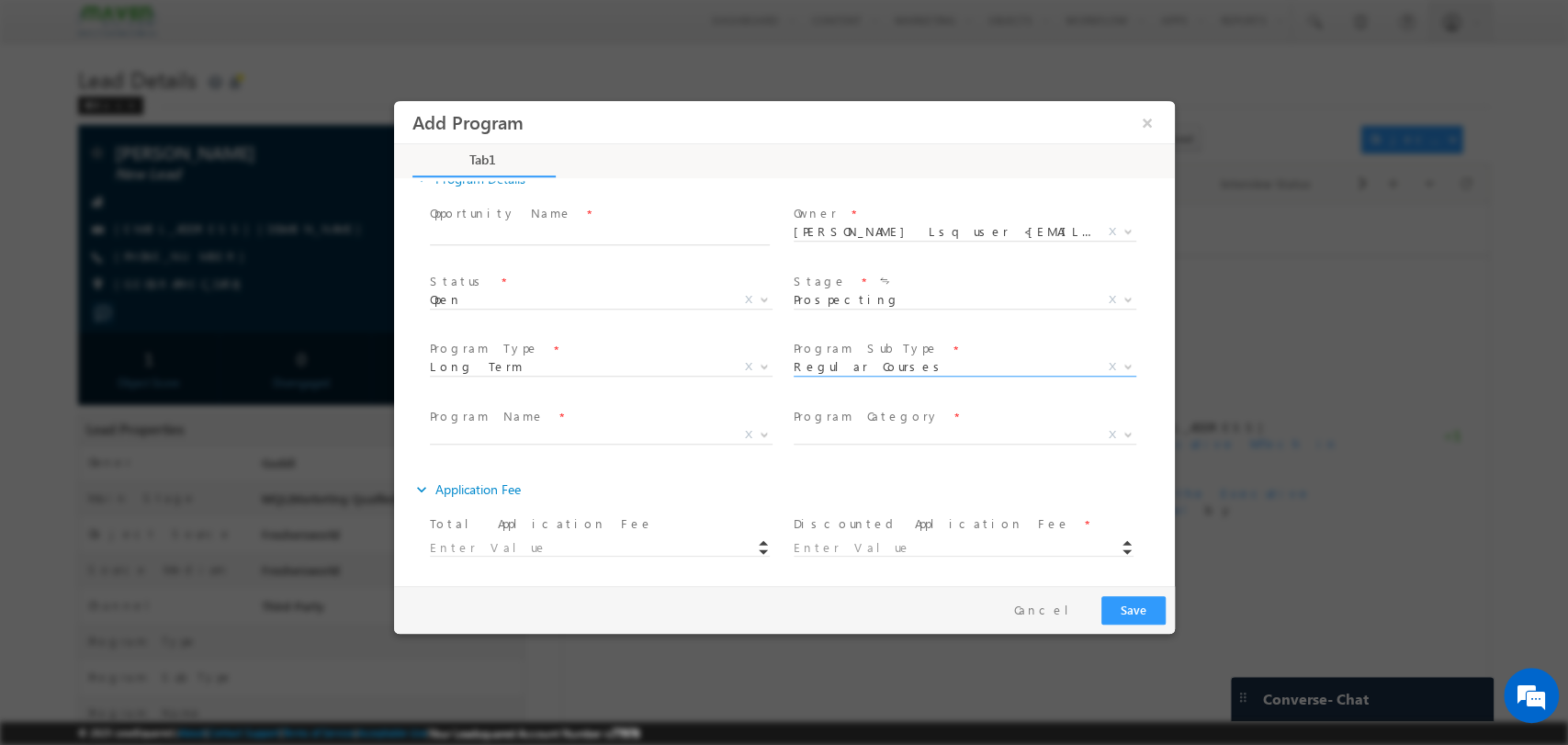
scroll to position [274, 0]
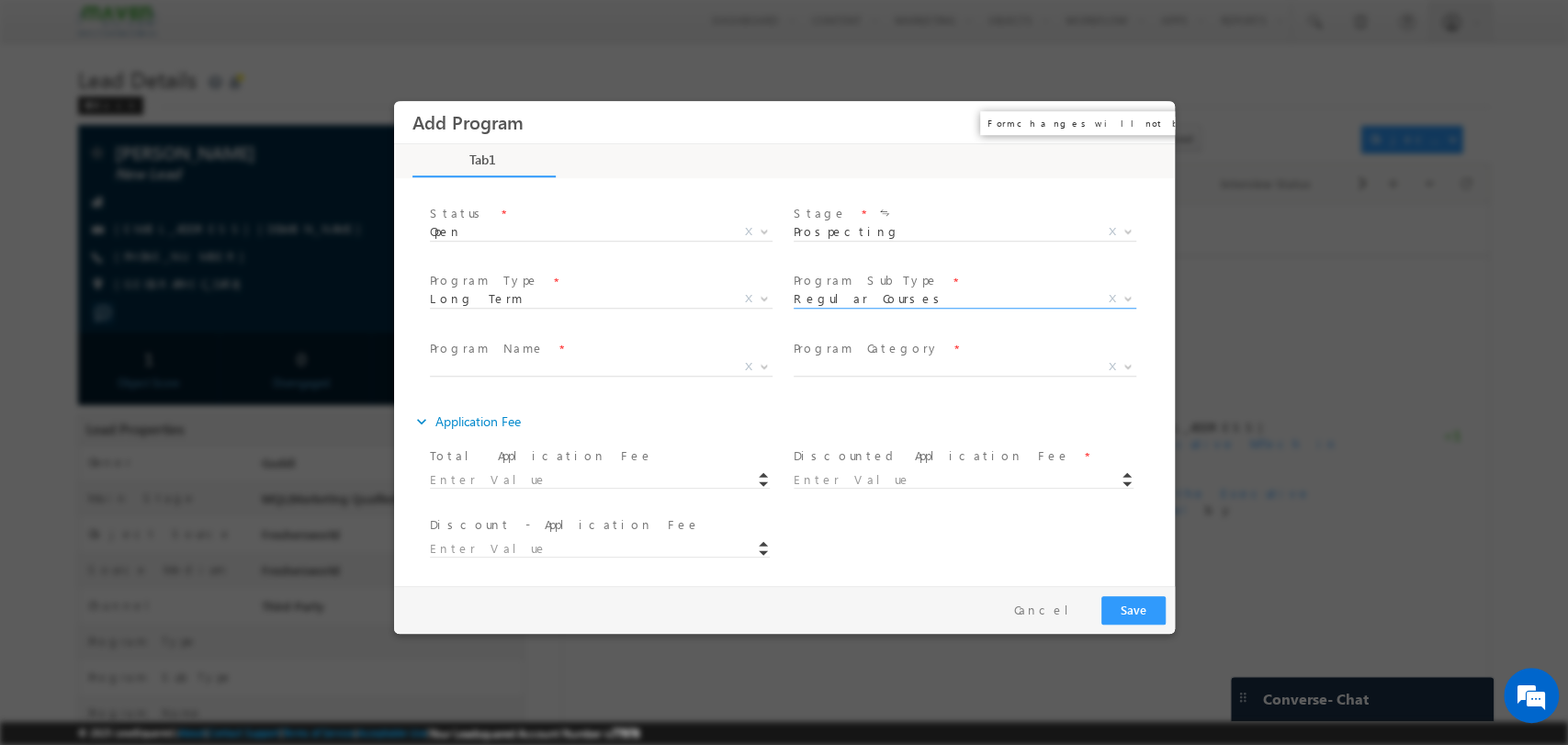
click at [1142, 127] on button "×" at bounding box center [1146, 122] width 31 height 34
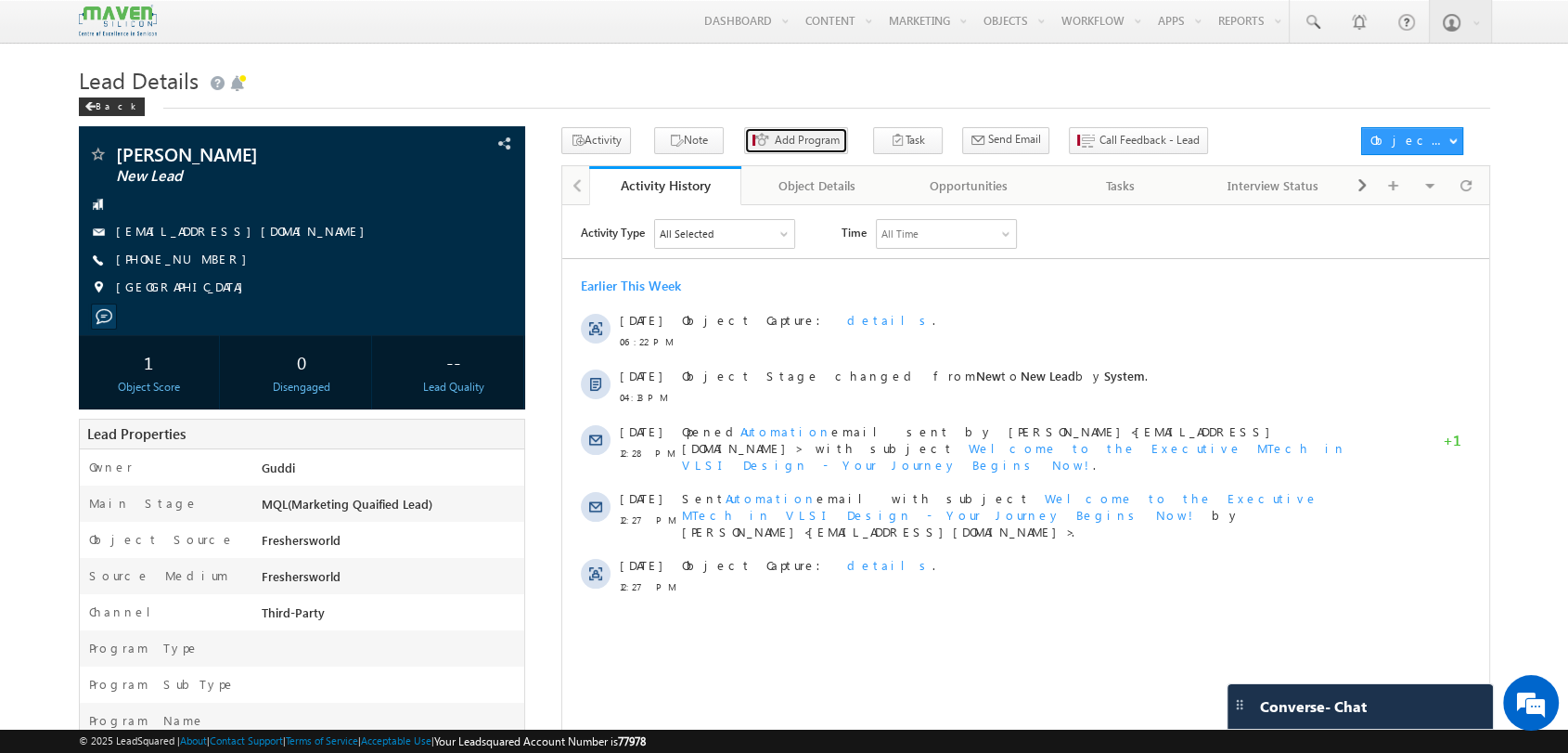
click at [811, 146] on span "Add Program" at bounding box center [808, 140] width 65 height 17
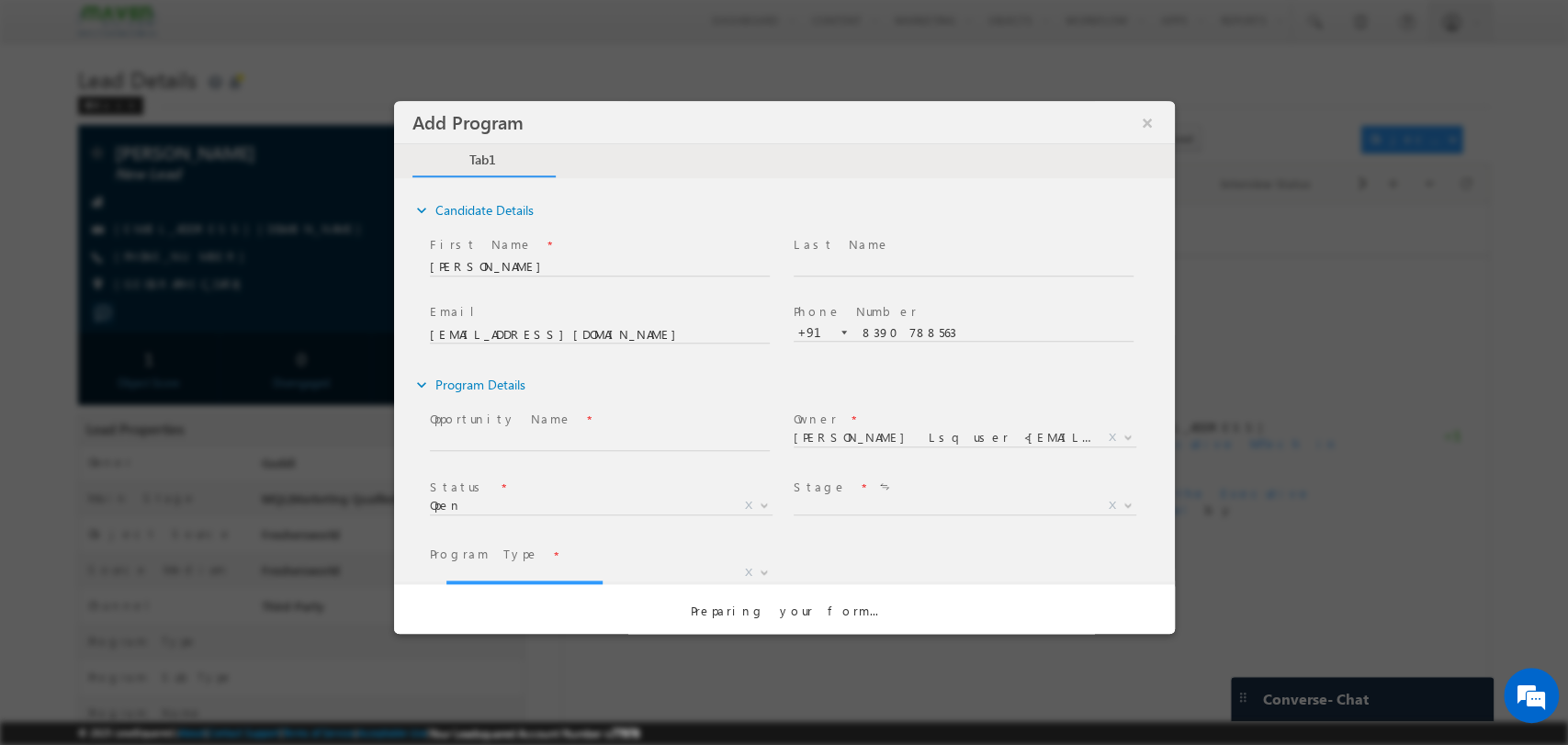
scroll to position [0, 0]
select select "Prospecting"
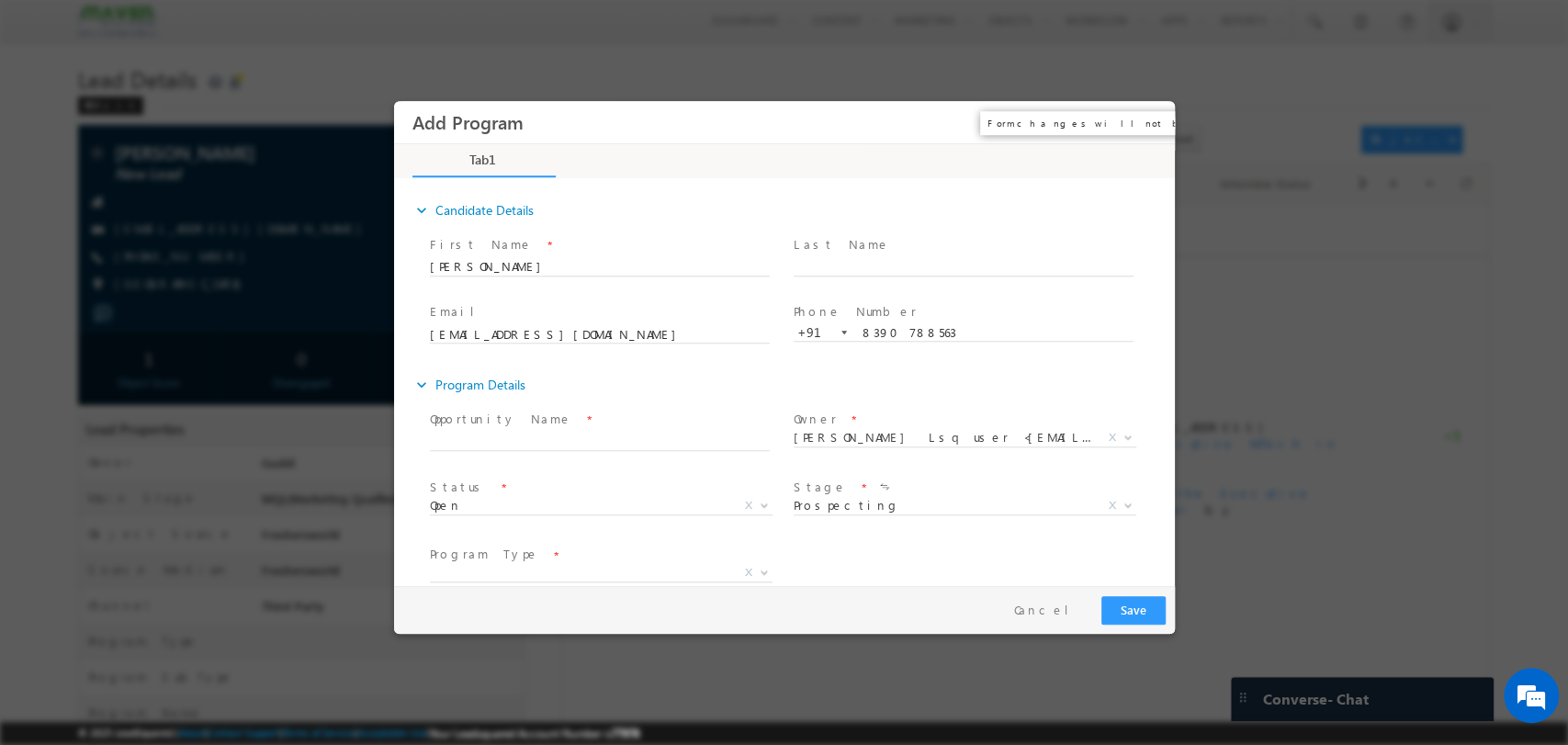
click at [1150, 117] on button "×" at bounding box center [1146, 122] width 31 height 34
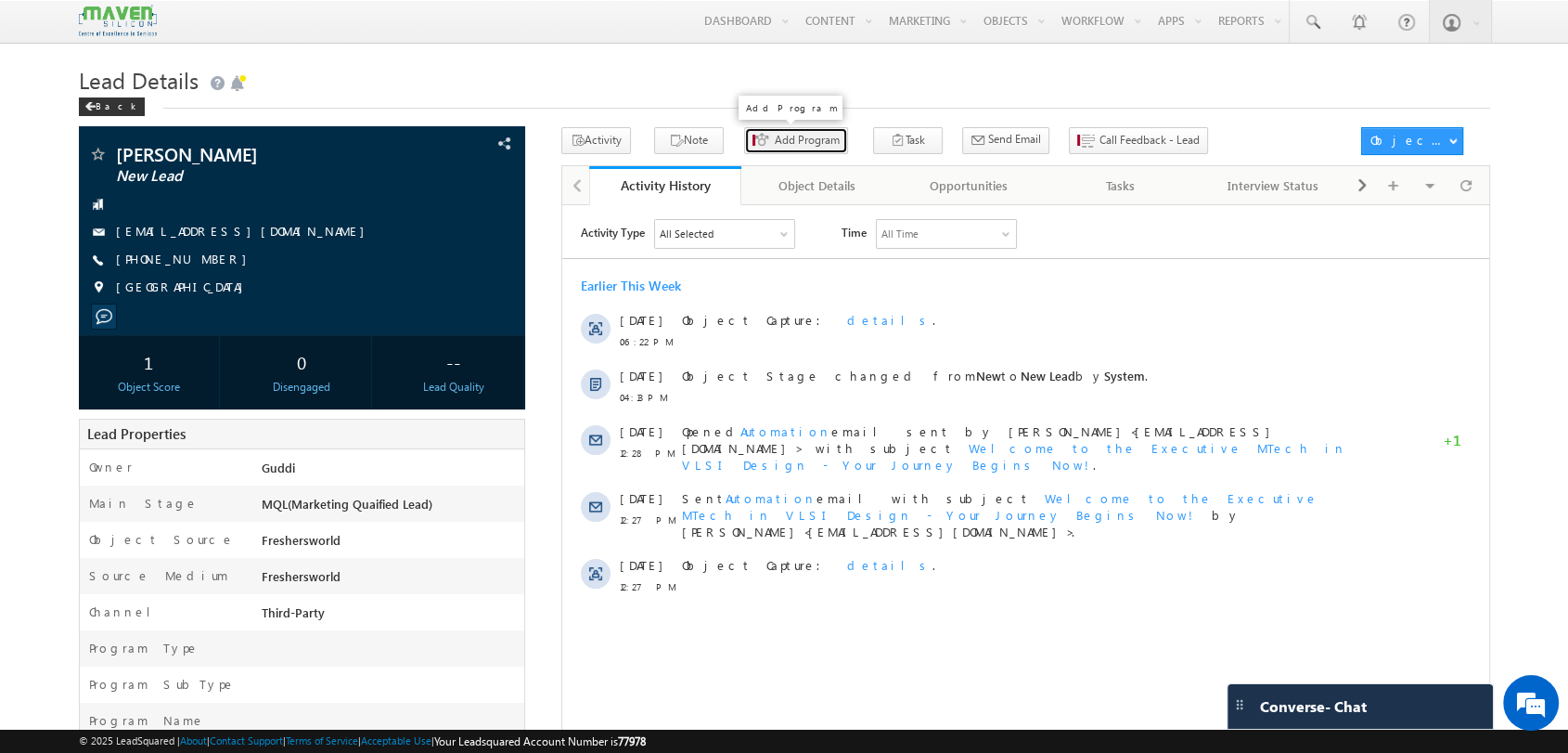
click at [793, 128] on button "Add Program" at bounding box center [795, 140] width 104 height 27
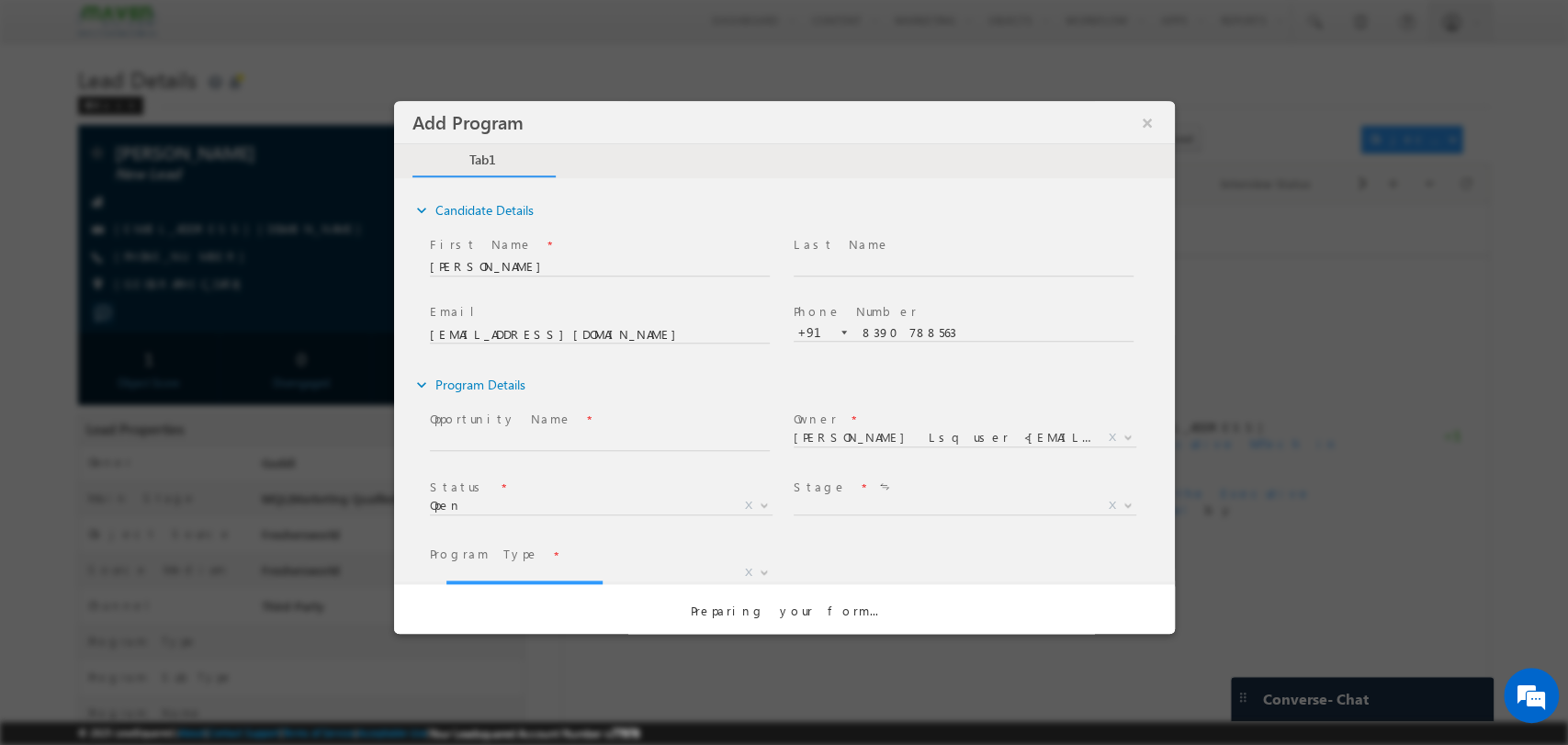
select select "Prospecting"
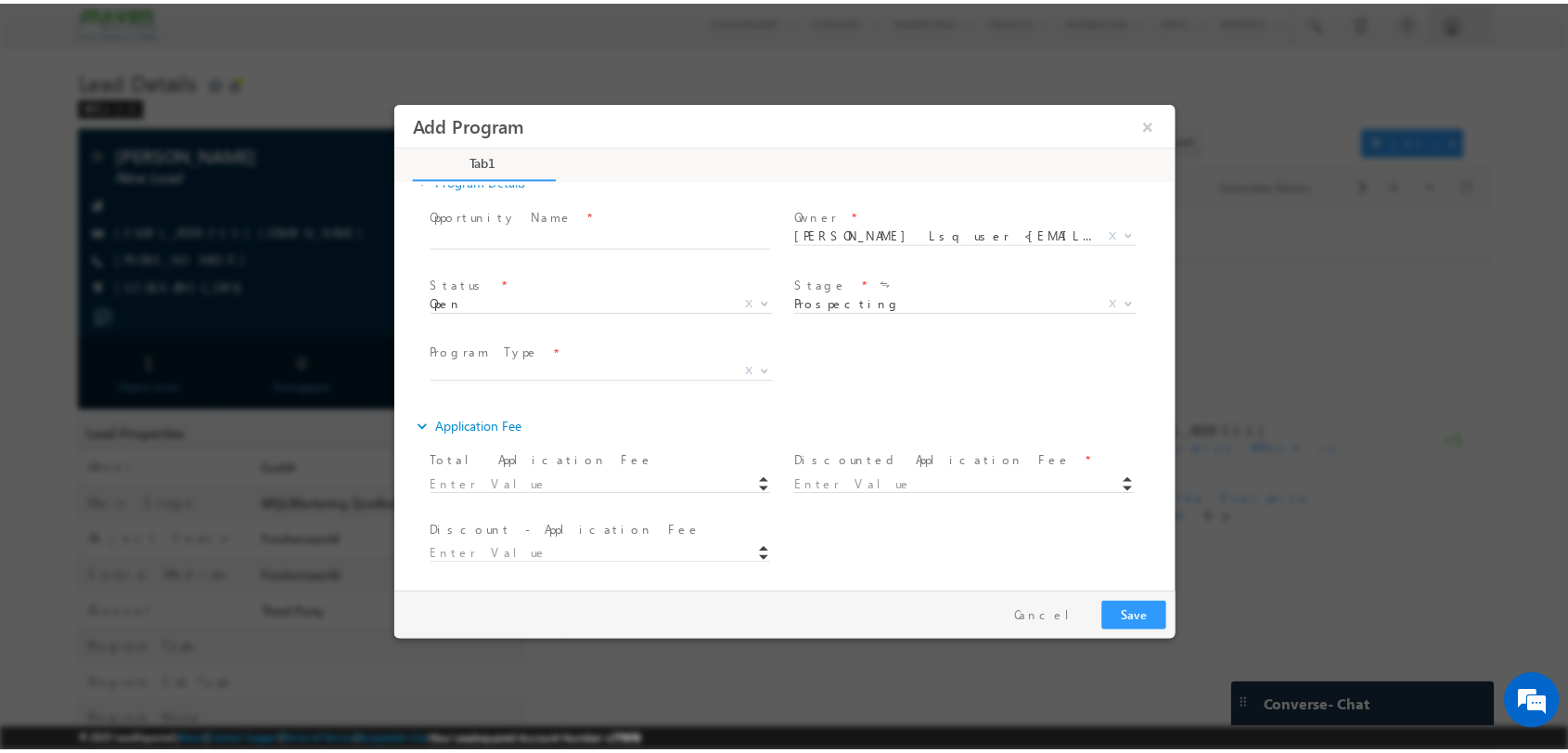
scroll to position [2, 0]
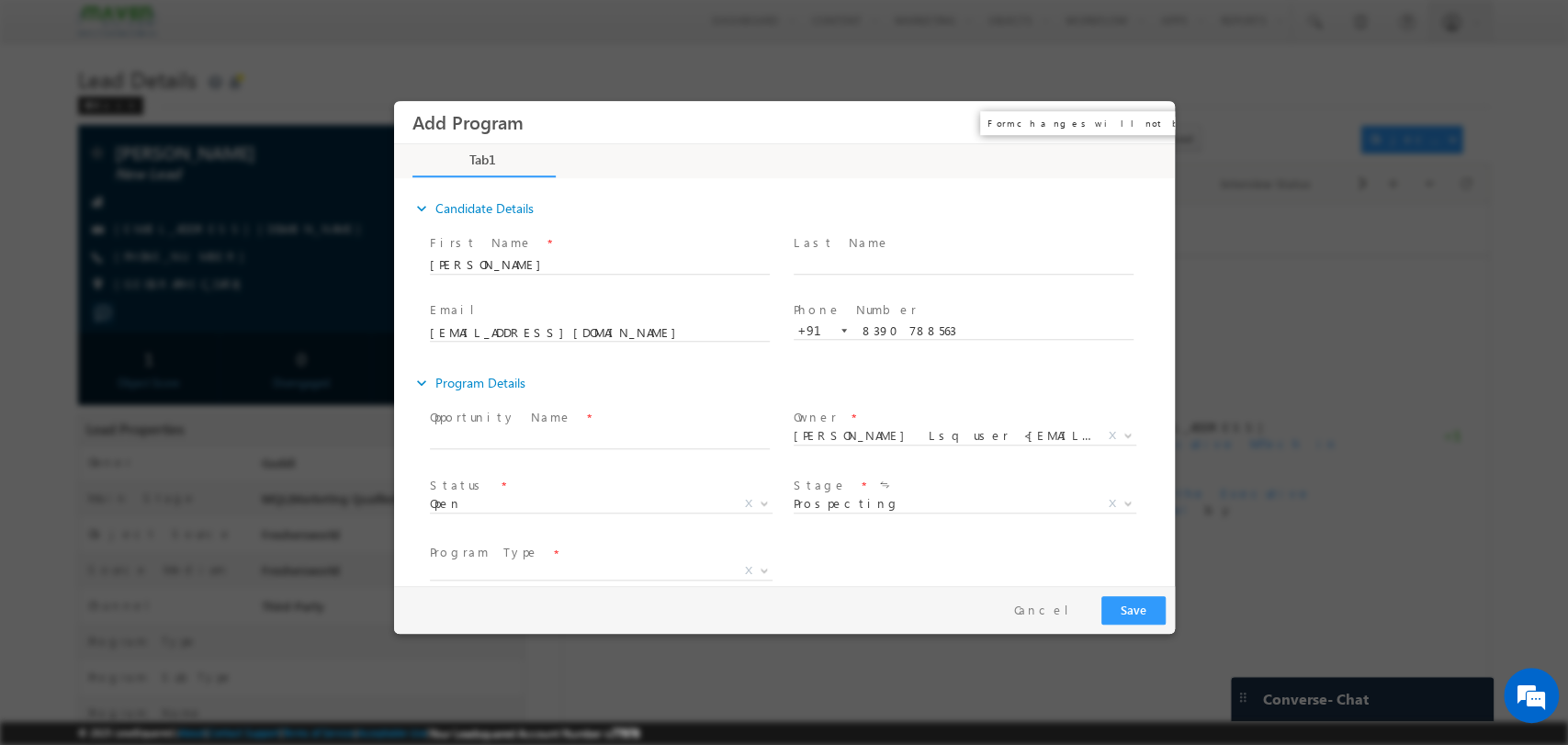
click at [1143, 119] on button "×" at bounding box center [1146, 122] width 31 height 34
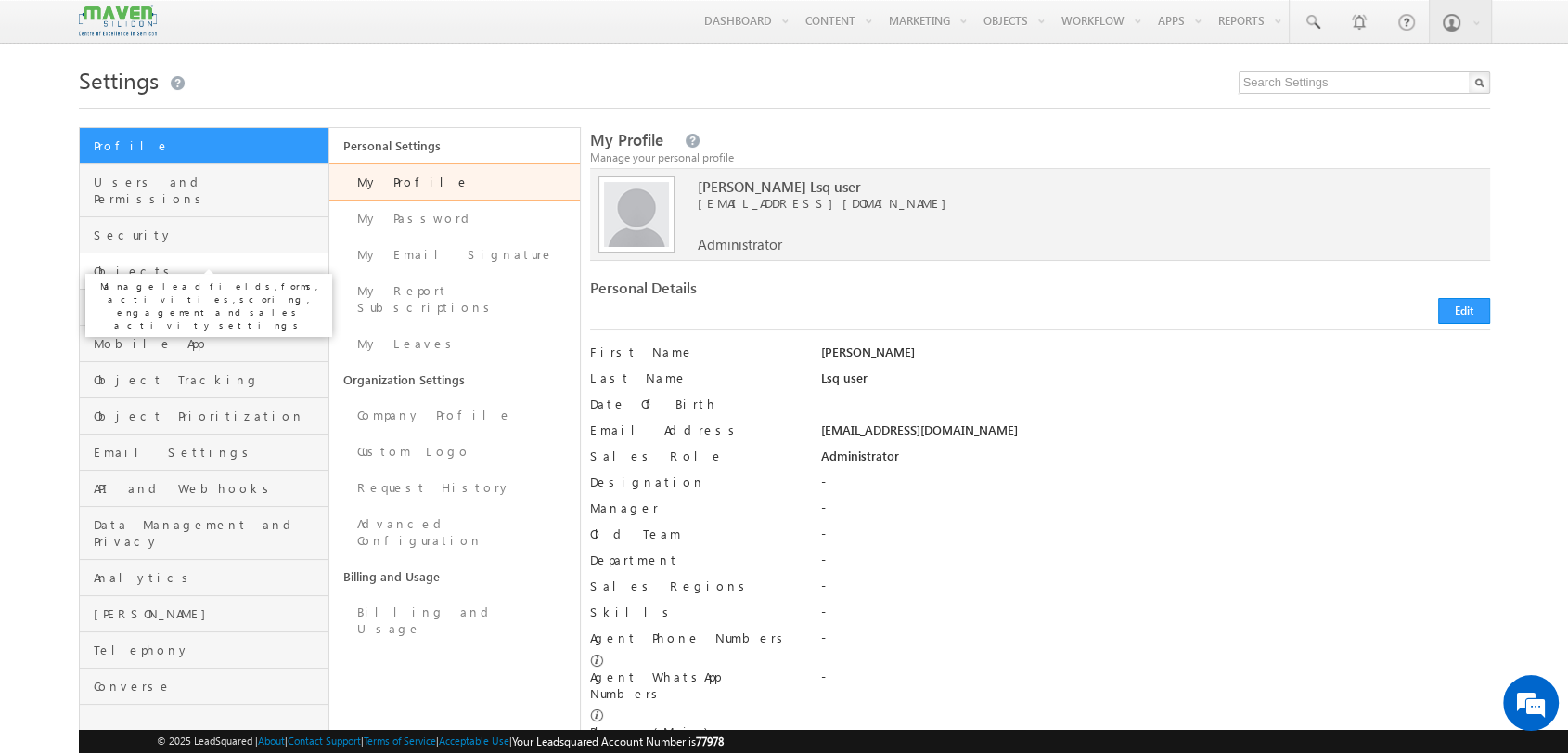
click at [204, 262] on span "Objects" at bounding box center [209, 271] width 231 height 17
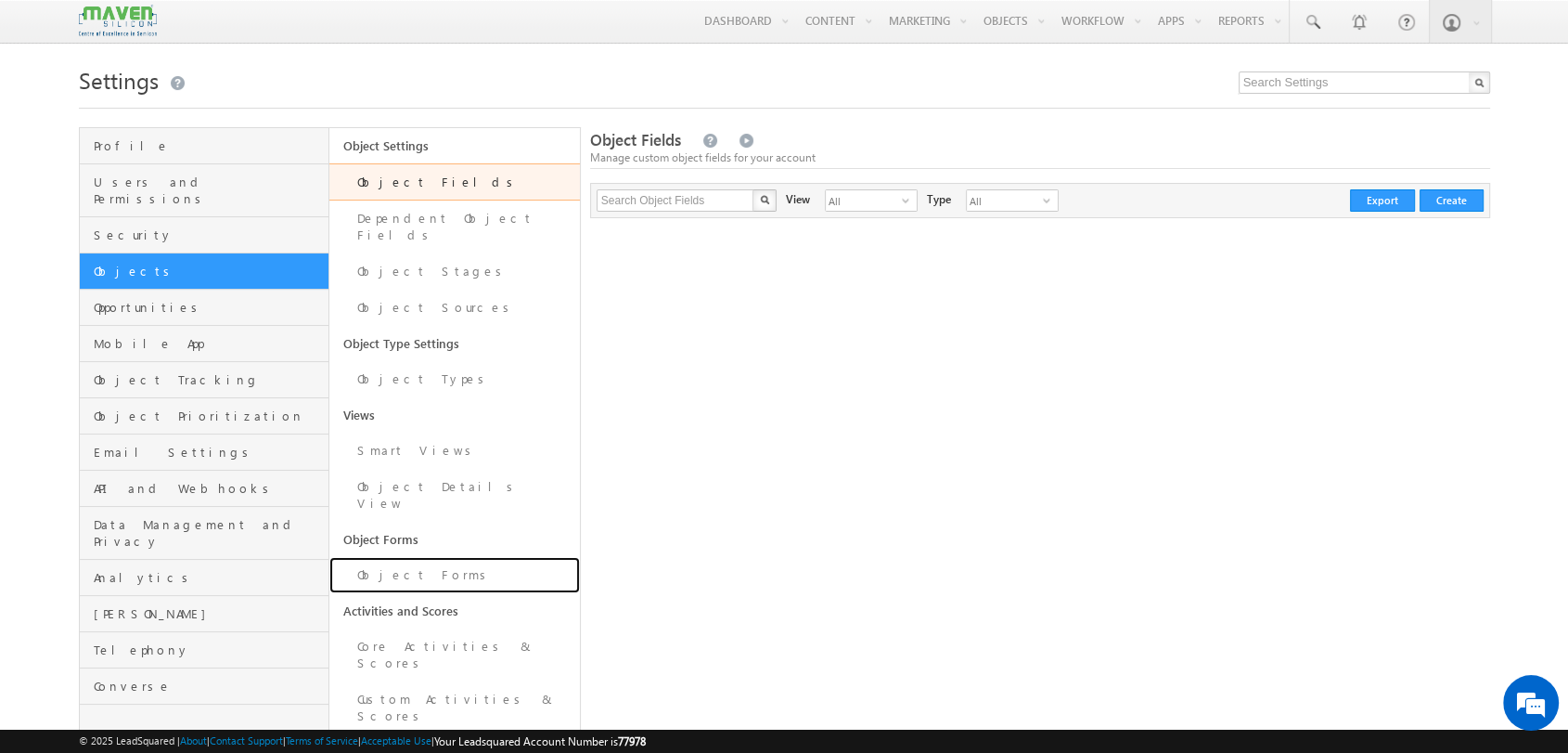
click at [398, 557] on link "Object Forms" at bounding box center [454, 575] width 251 height 36
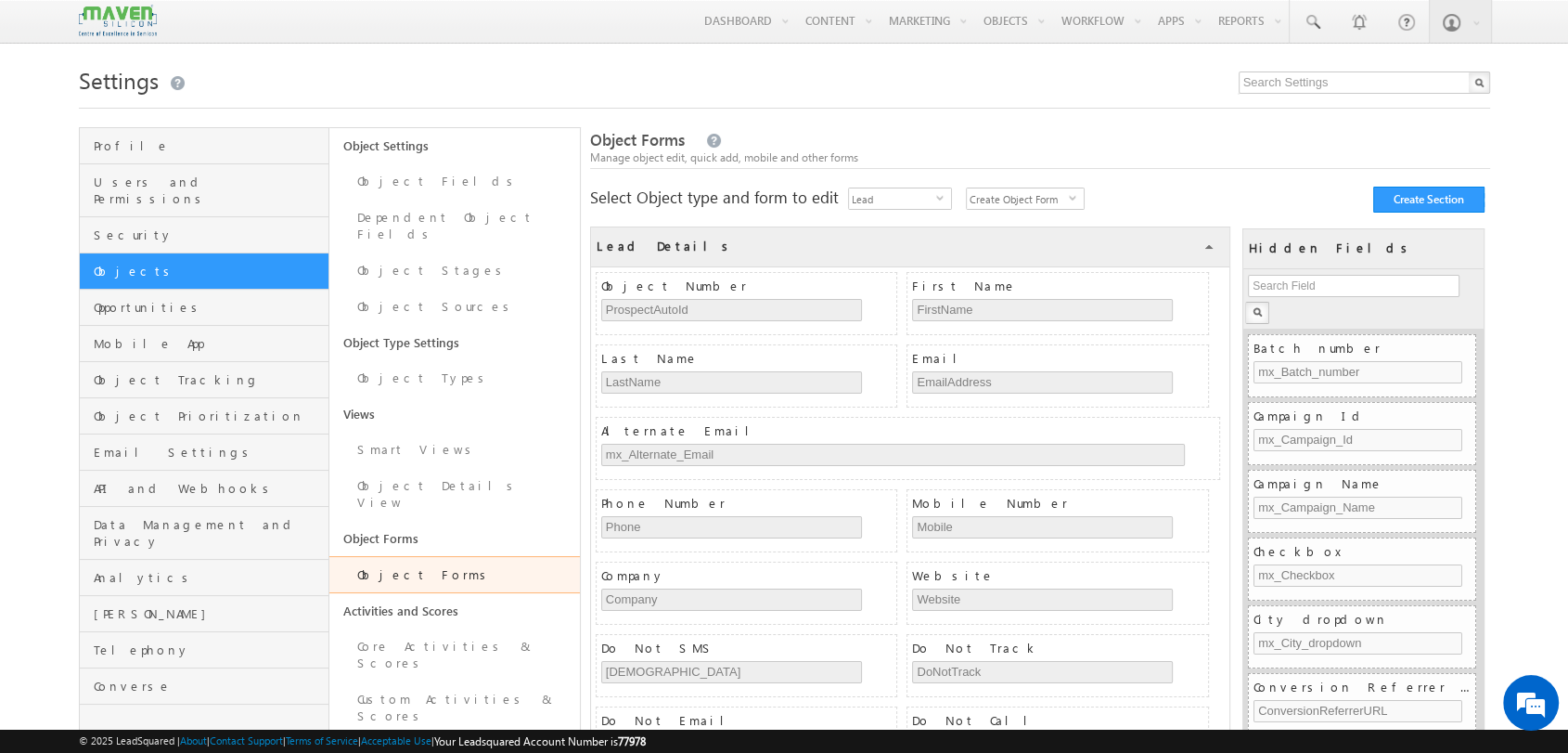
click at [1023, 202] on span "Create Object Form" at bounding box center [1018, 199] width 102 height 20
click at [988, 300] on li "Object vCard" at bounding box center [1024, 294] width 117 height 18
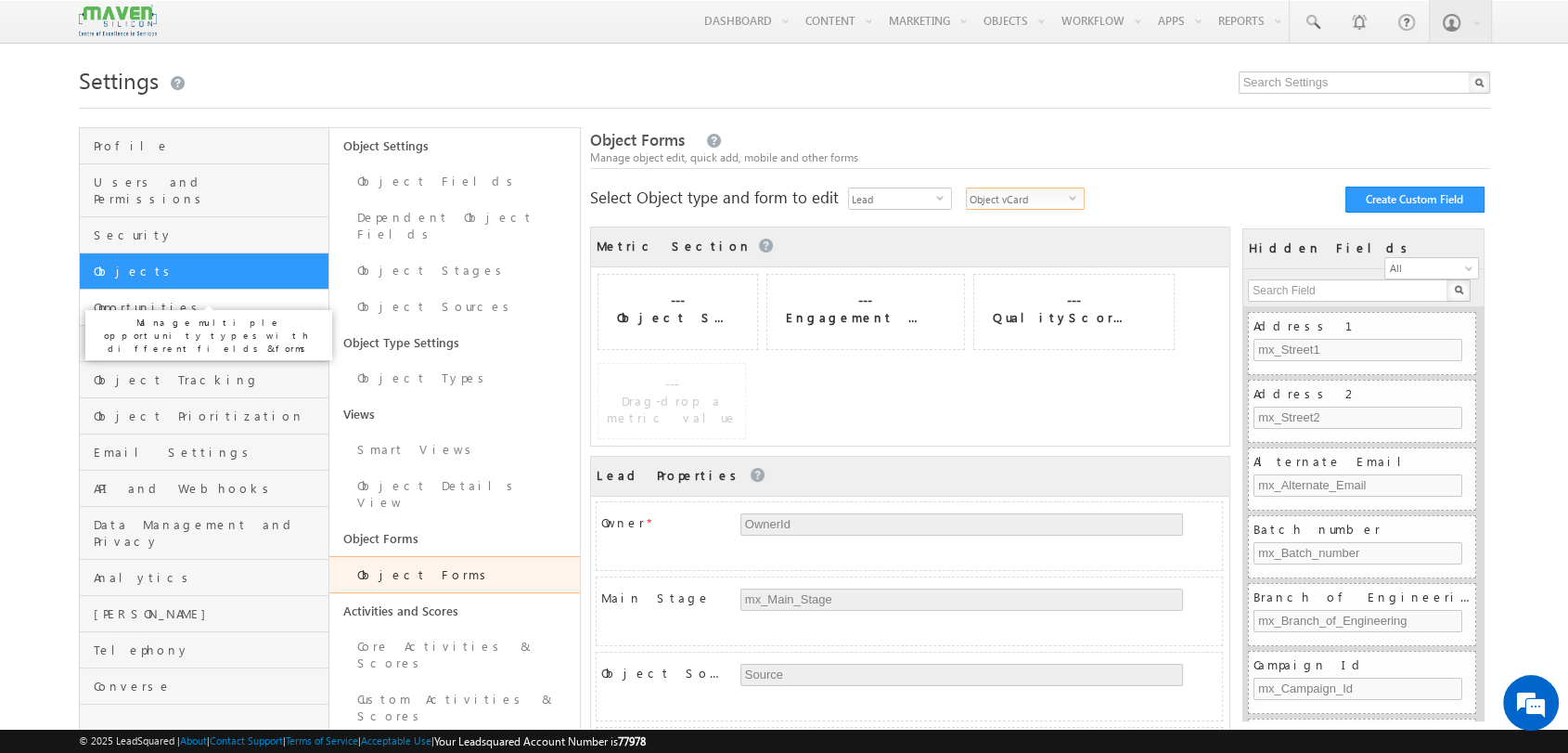
click at [176, 299] on span "Opportunities" at bounding box center [209, 307] width 231 height 17
